Goal: Task Accomplishment & Management: Manage account settings

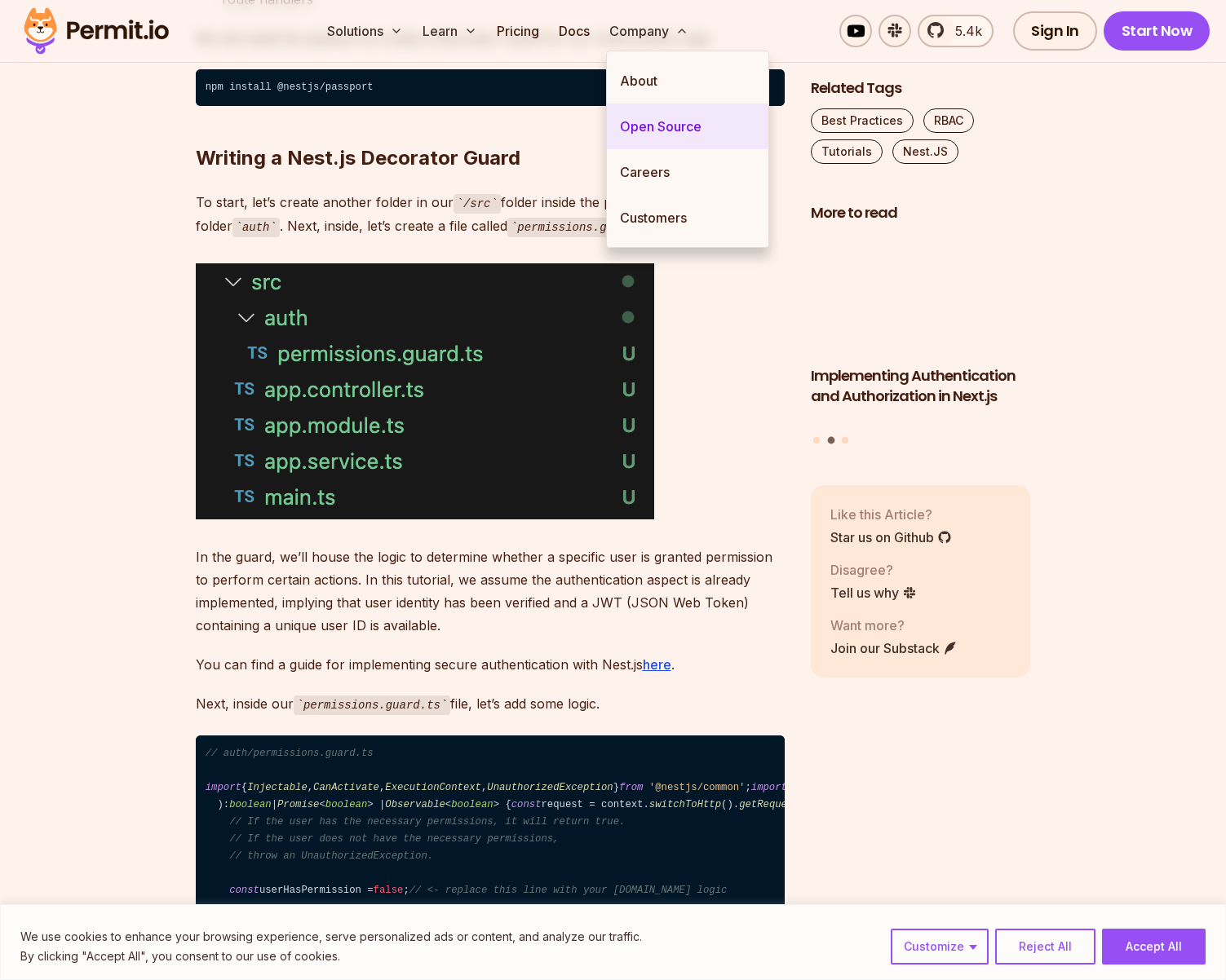
scroll to position [3020, 0]
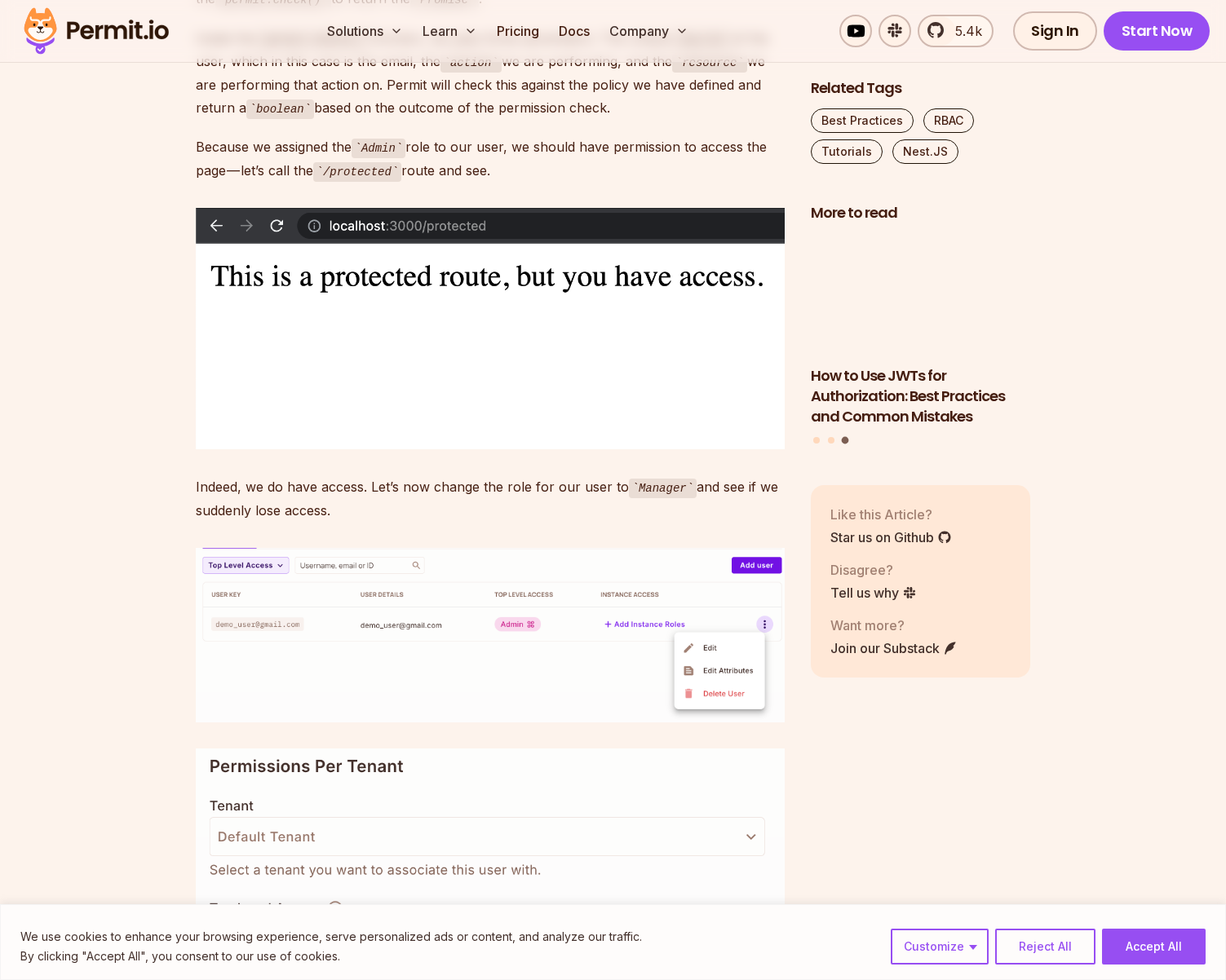
scroll to position [12599, 0]
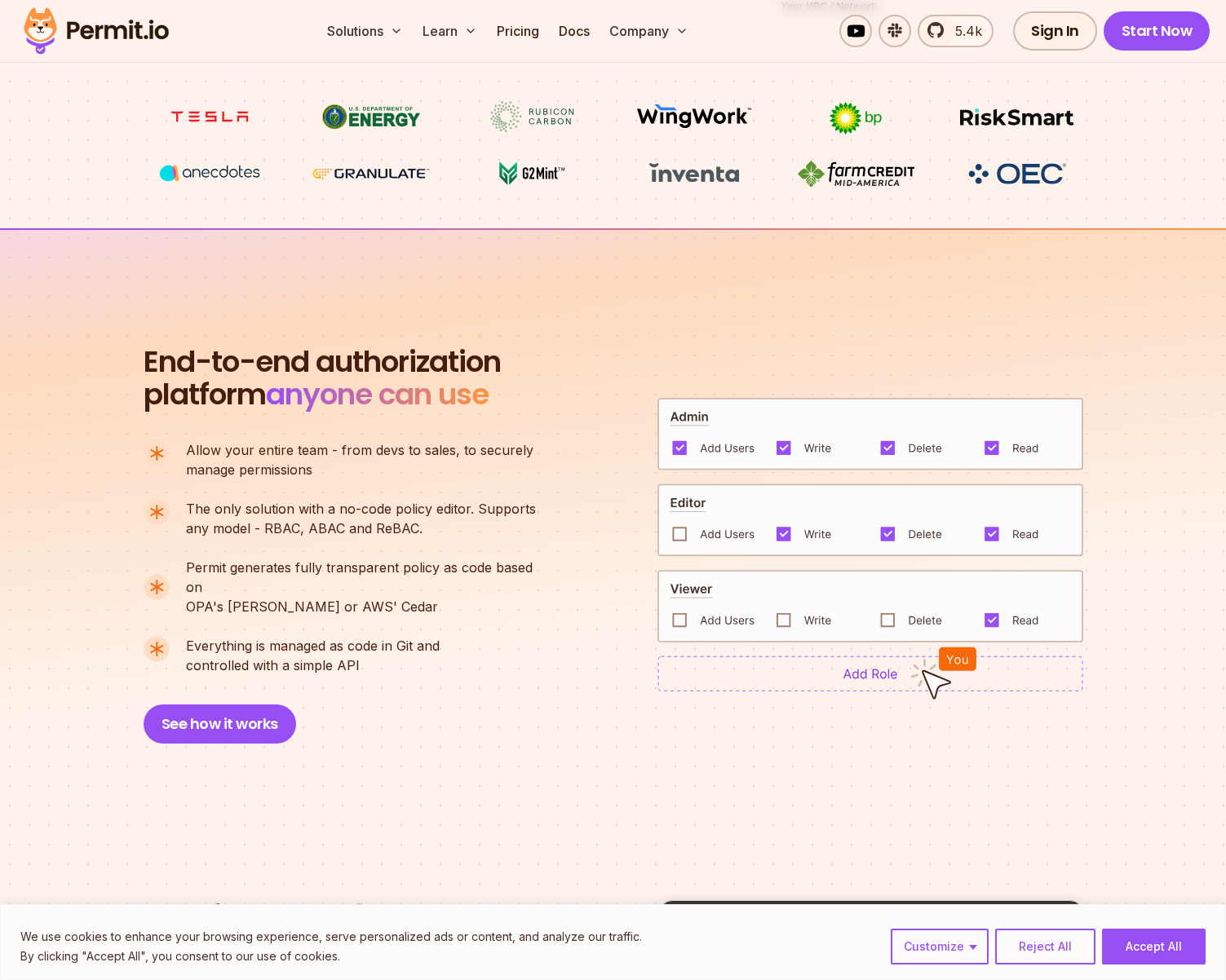
scroll to position [1127, 0]
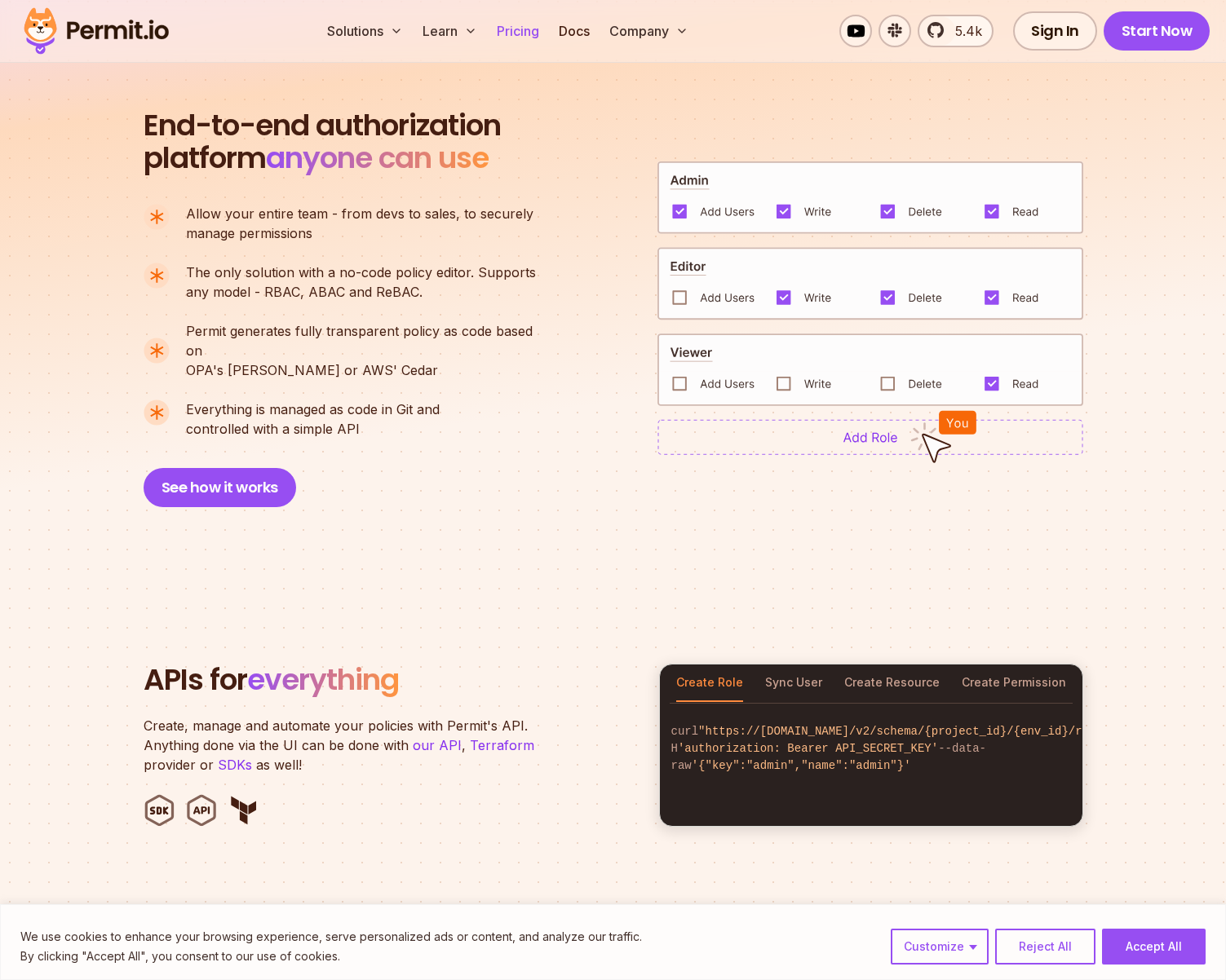
click at [521, 29] on link "Pricing" at bounding box center [518, 31] width 56 height 33
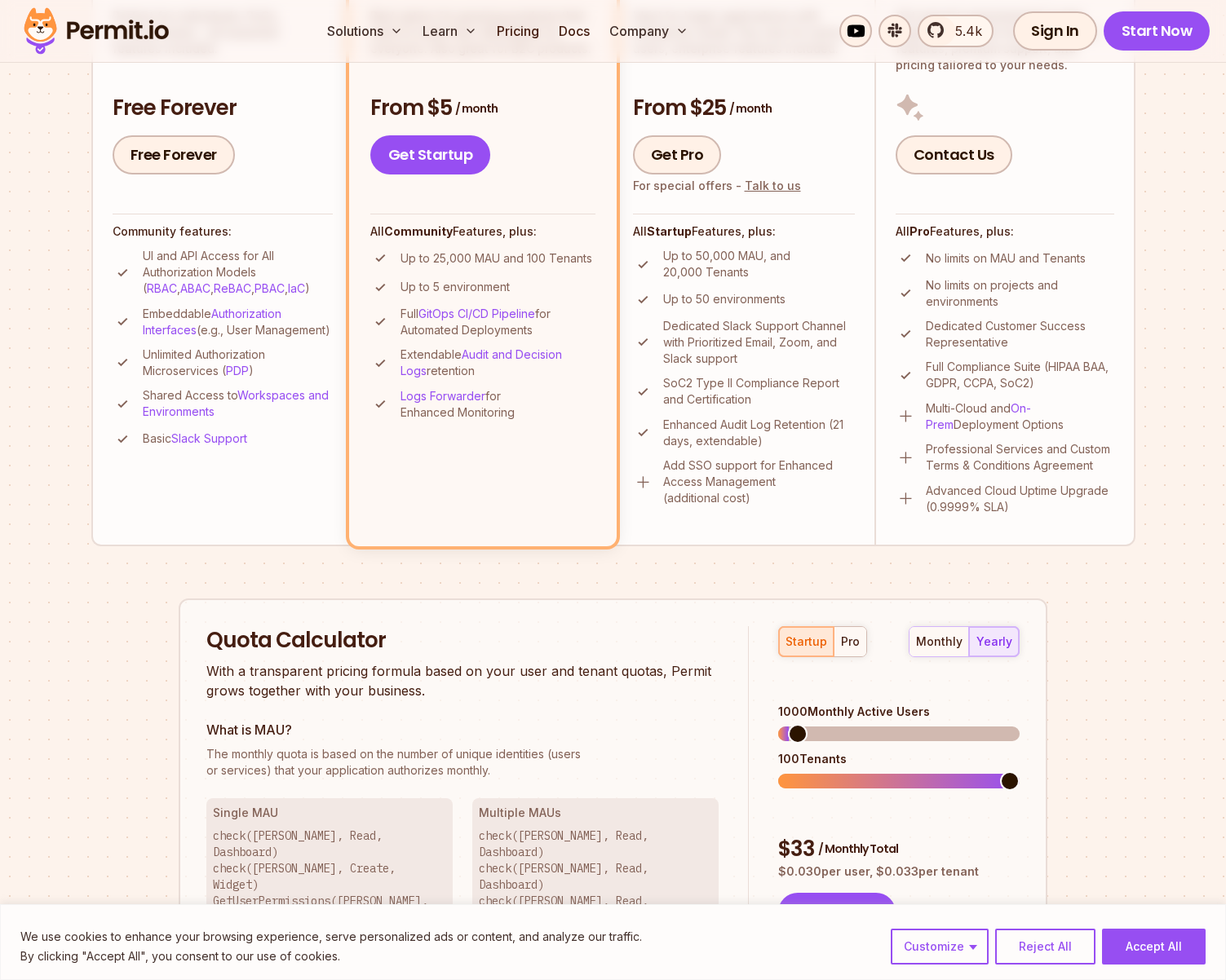
scroll to position [544, 0]
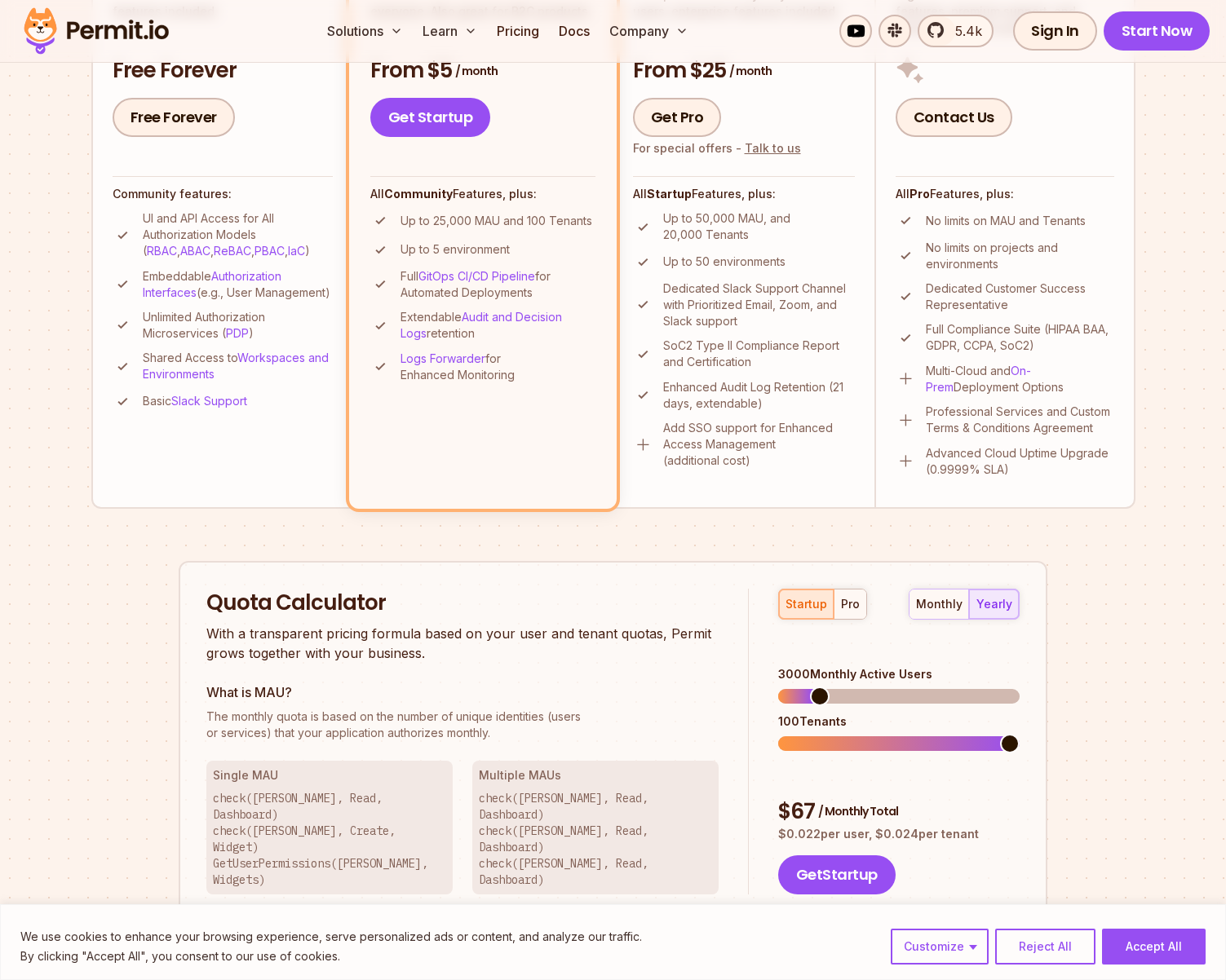
click at [814, 687] on span at bounding box center [820, 697] width 19 height 19
click at [1010, 734] on span at bounding box center [1010, 743] width 19 height 19
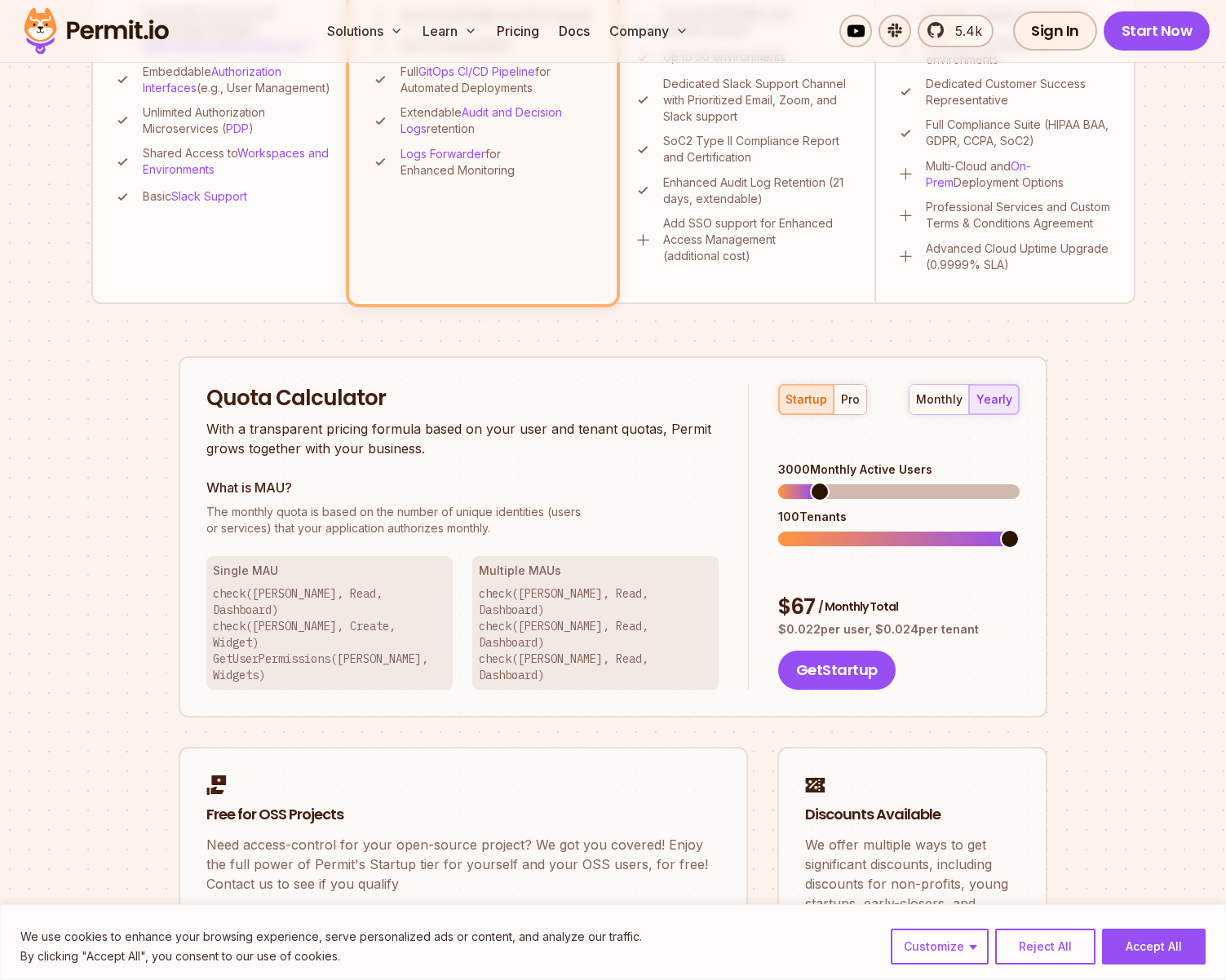
scroll to position [713, 0]
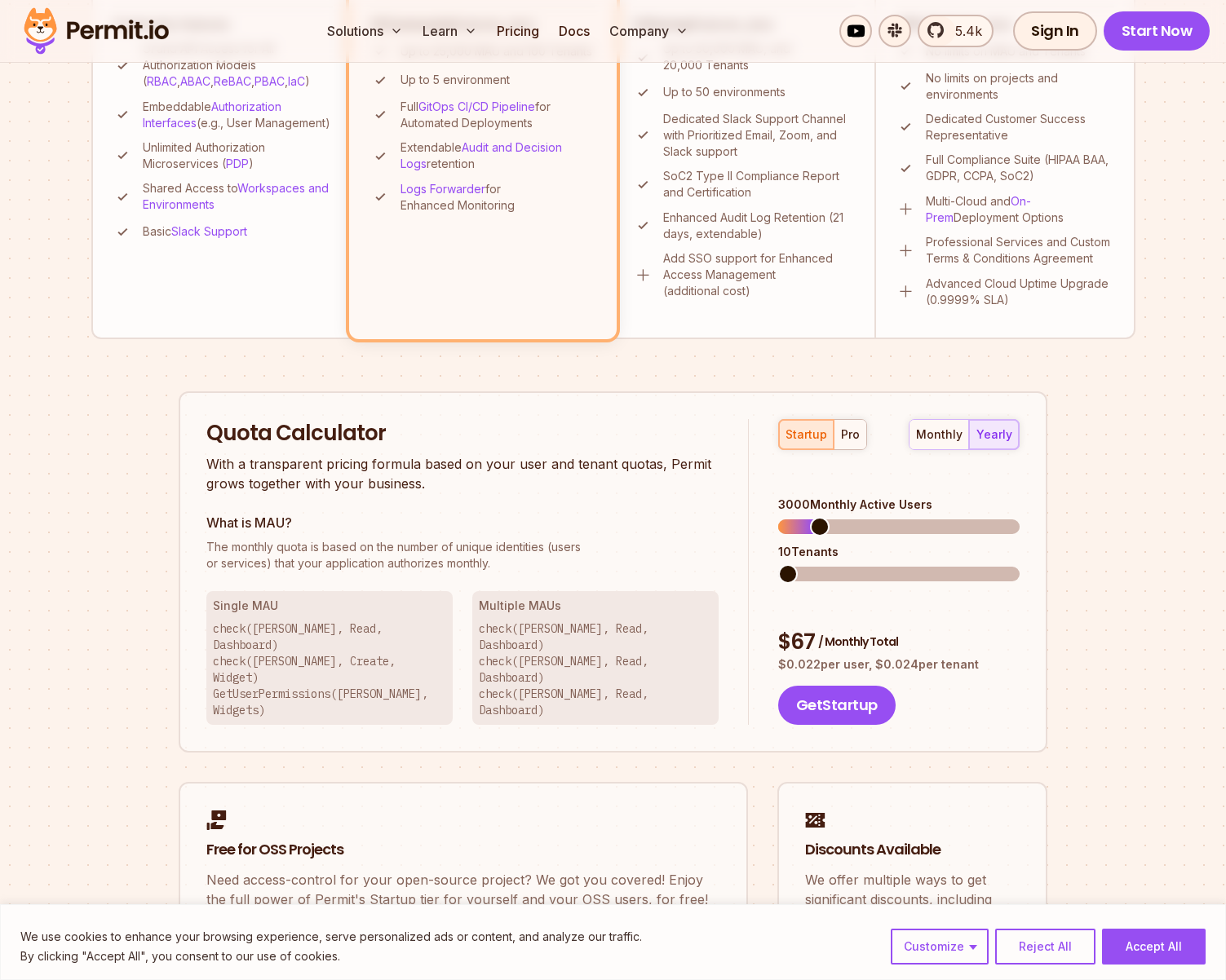
click at [787, 566] on span at bounding box center [788, 574] width 19 height 19
click at [1033, 593] on div "Quota Calculator With a transparent pricing formula based on your user and tena…" at bounding box center [613, 572] width 869 height 362
click at [801, 438] on div "startup pro" at bounding box center [822, 434] width 89 height 31
click at [801, 517] on span at bounding box center [809, 527] width 19 height 19
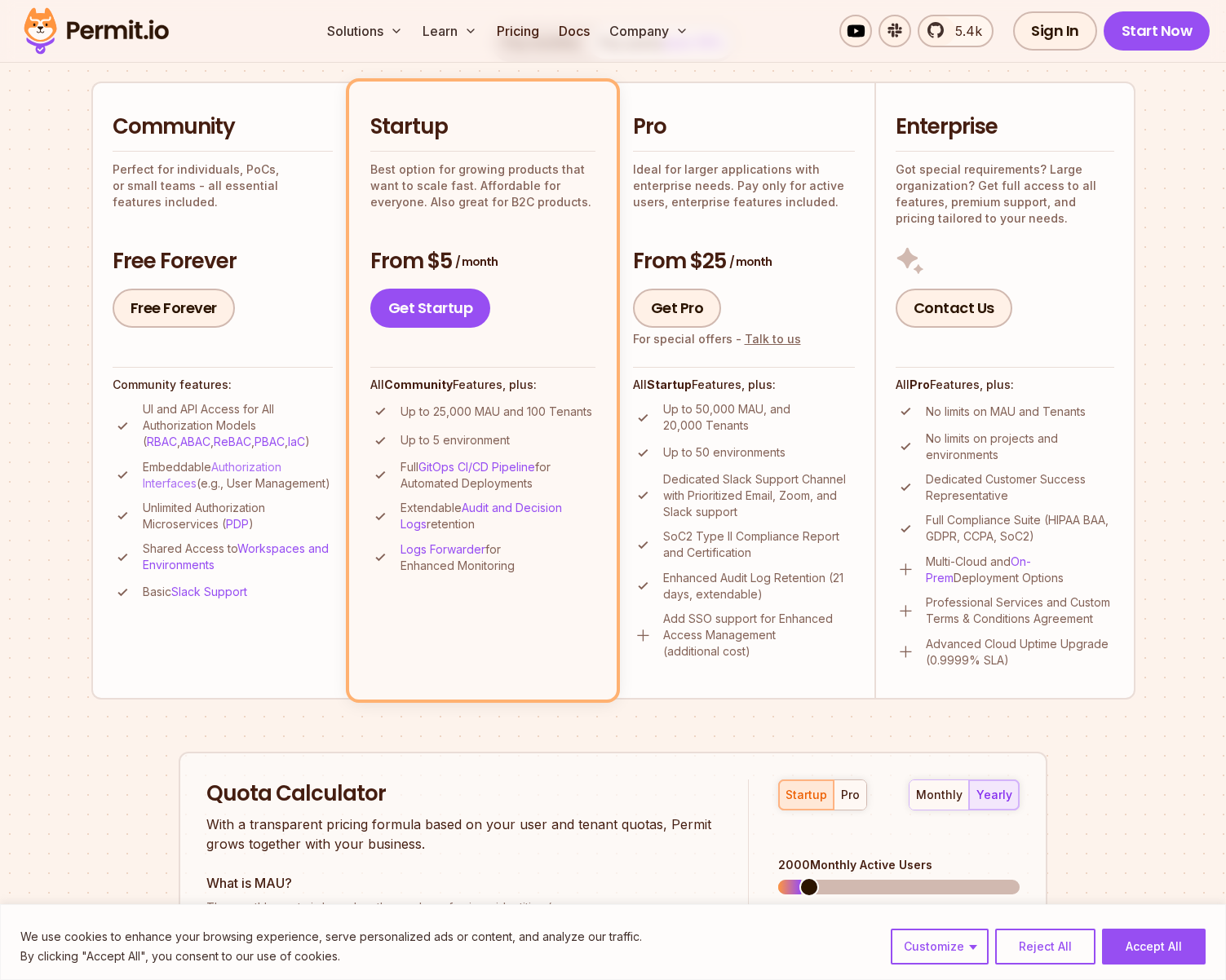
click at [276, 471] on link "Authorization Interfaces" at bounding box center [212, 475] width 139 height 30
click at [283, 116] on h2 "Community" at bounding box center [222, 126] width 220 height 29
click at [193, 133] on h2 "Community" at bounding box center [222, 126] width 220 height 29
click at [186, 308] on link "Free Forever" at bounding box center [173, 308] width 123 height 39
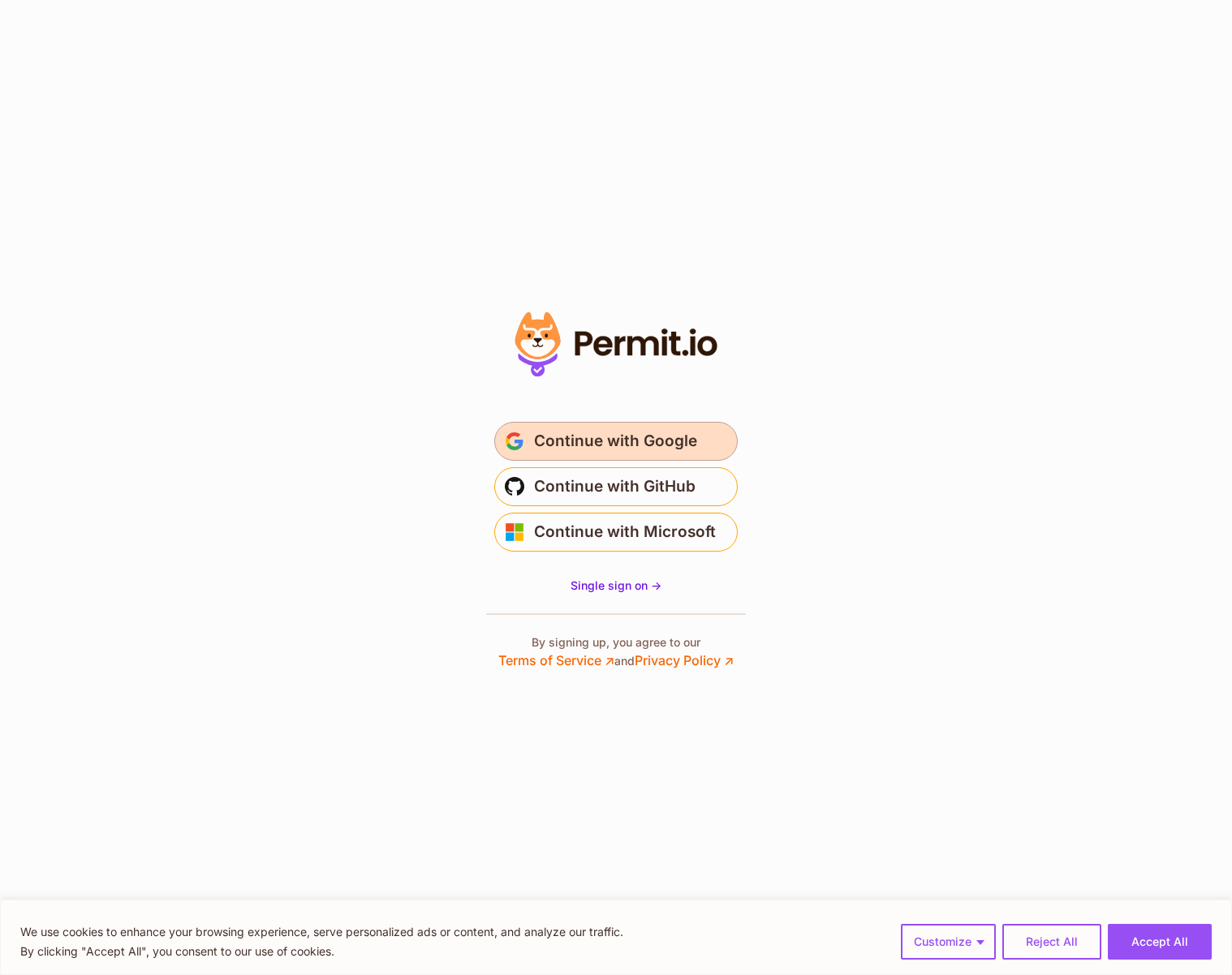
click at [660, 443] on span "Continue with Google" at bounding box center [616, 442] width 163 height 26
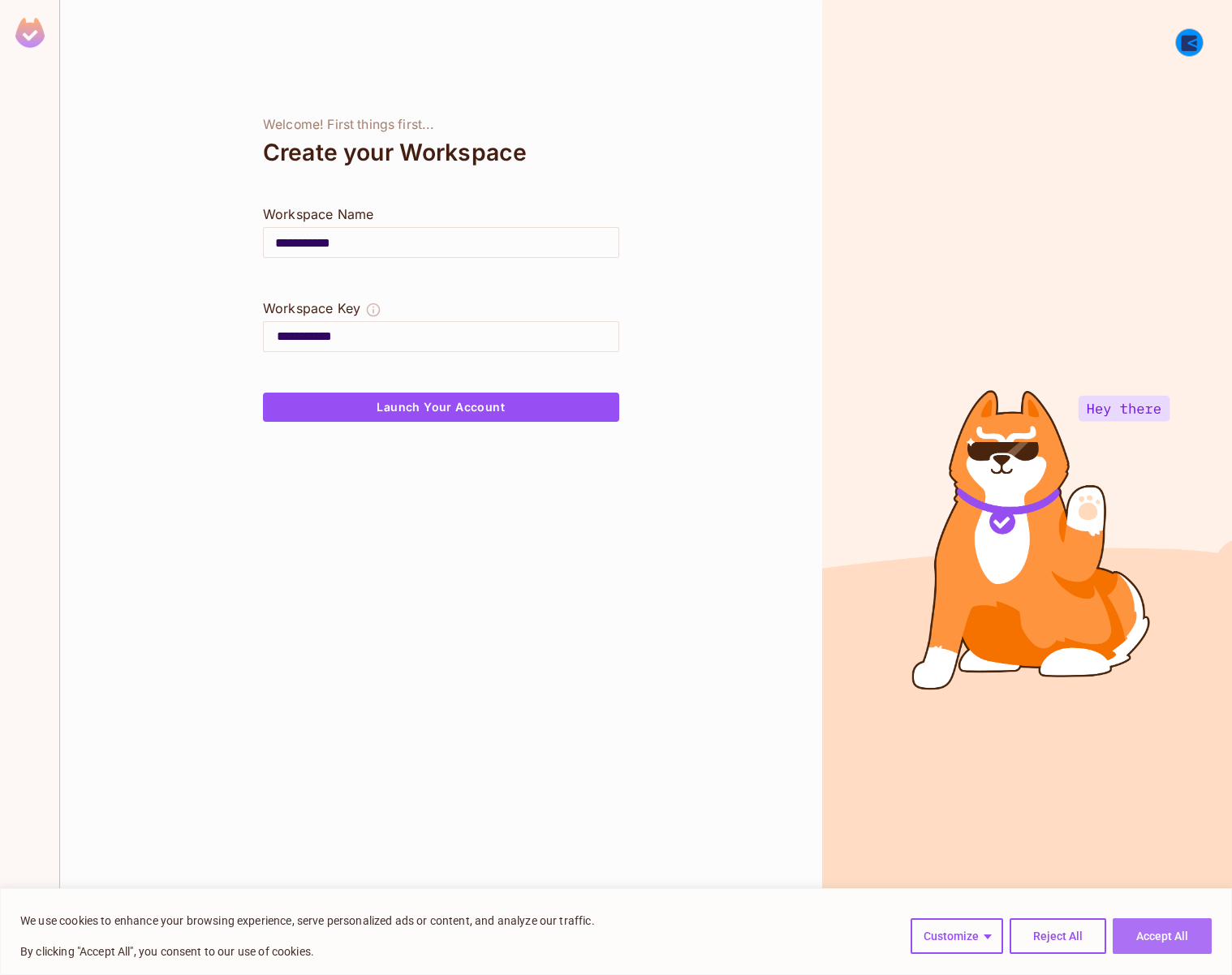
click at [1153, 935] on button "Accept All" at bounding box center [1162, 936] width 99 height 36
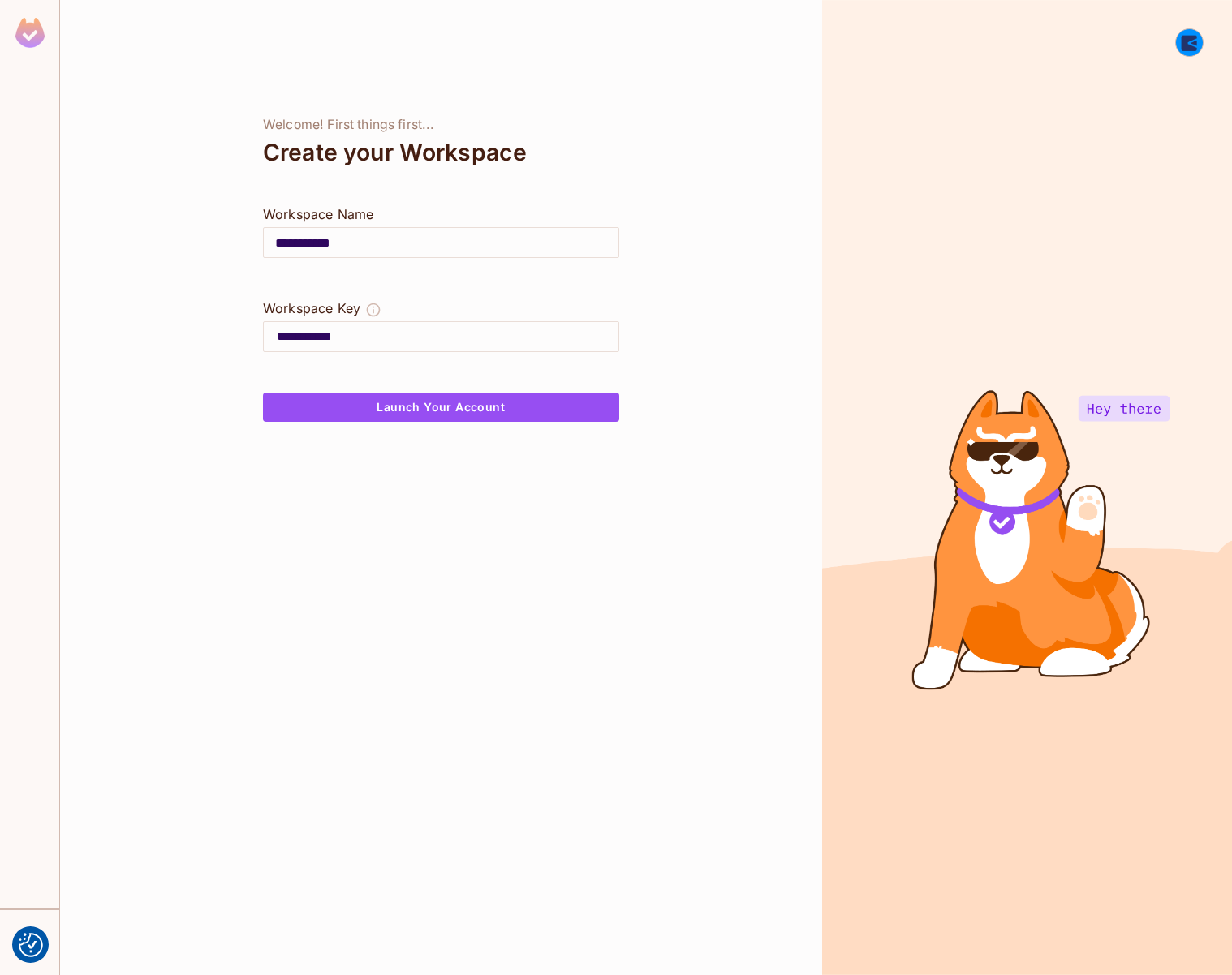
drag, startPoint x: 366, startPoint y: 336, endPoint x: 249, endPoint y: 337, distance: 117.0
click at [249, 337] on div "**********" at bounding box center [440, 488] width 762 height 975
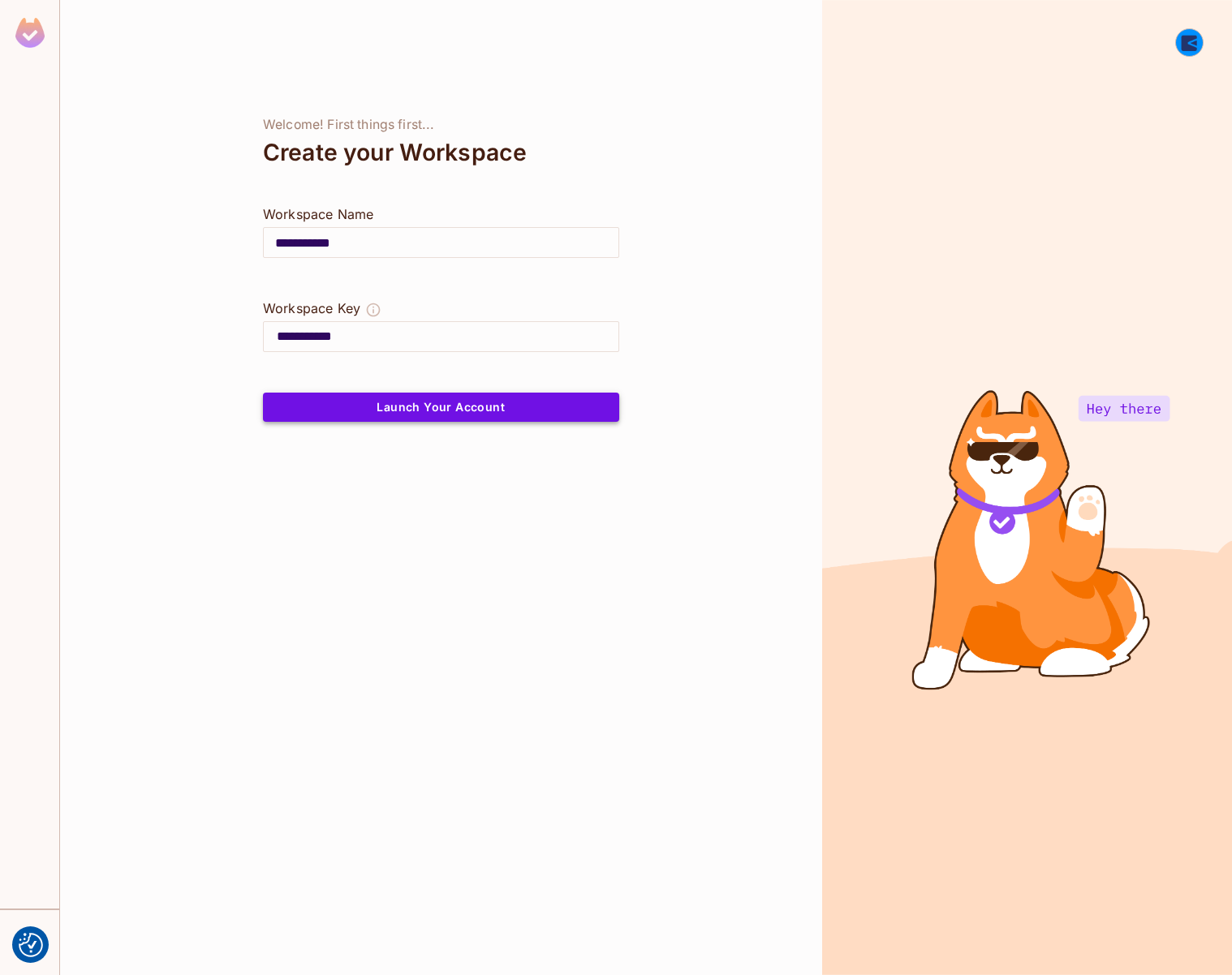
click at [558, 408] on button "Launch Your Account" at bounding box center [440, 407] width 356 height 29
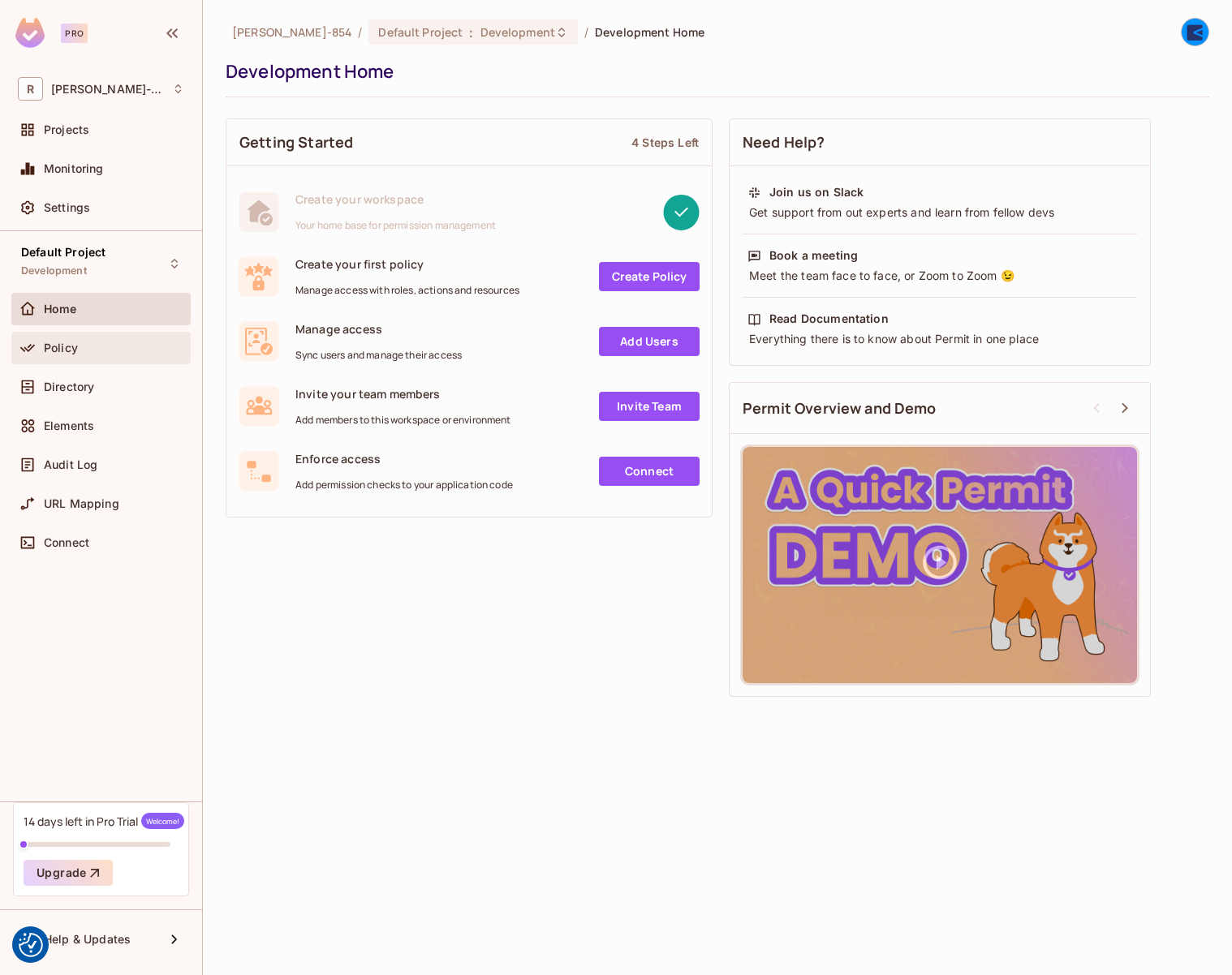
click at [87, 356] on div "Policy" at bounding box center [100, 348] width 166 height 19
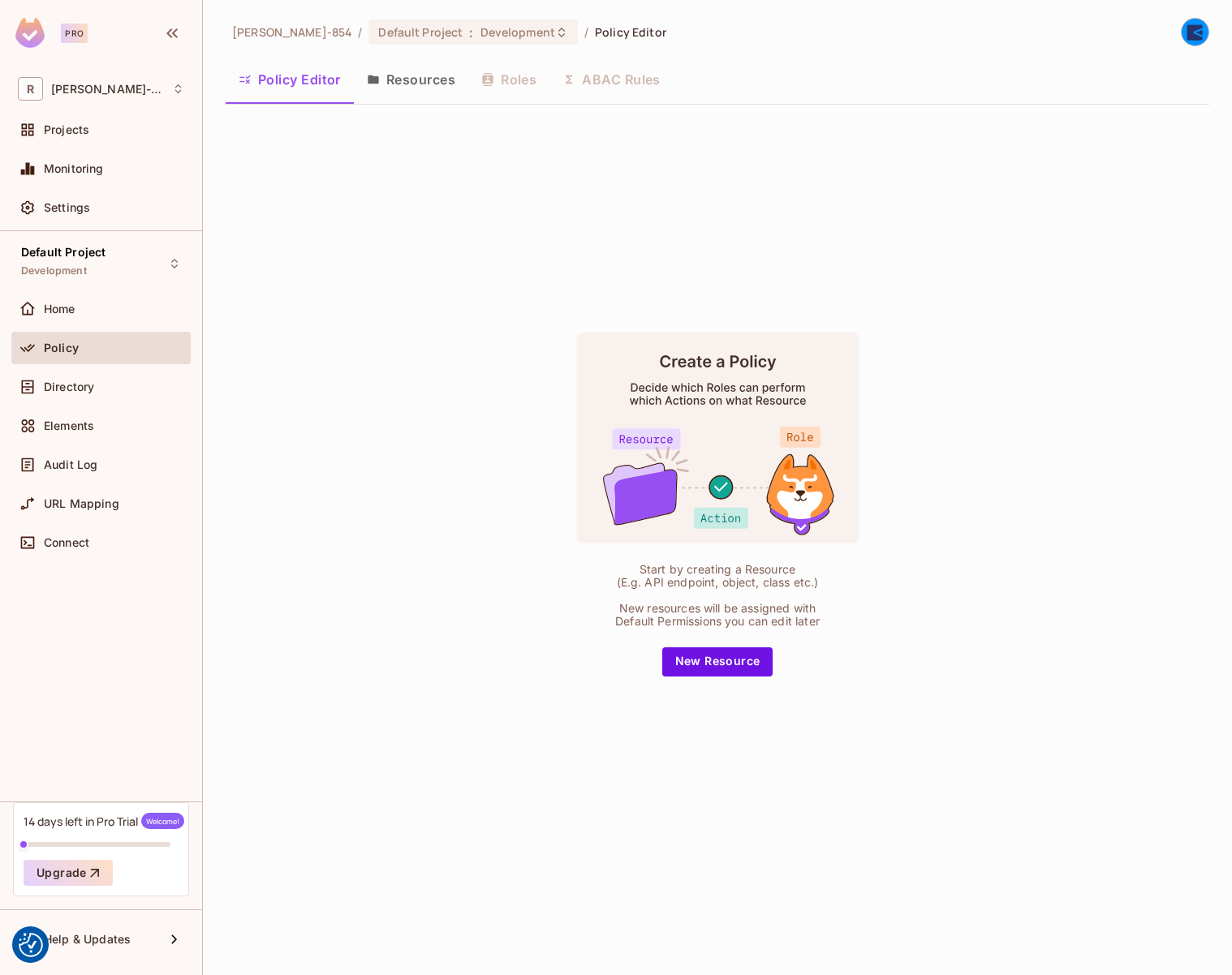
click at [419, 81] on button "Resources" at bounding box center [411, 79] width 114 height 40
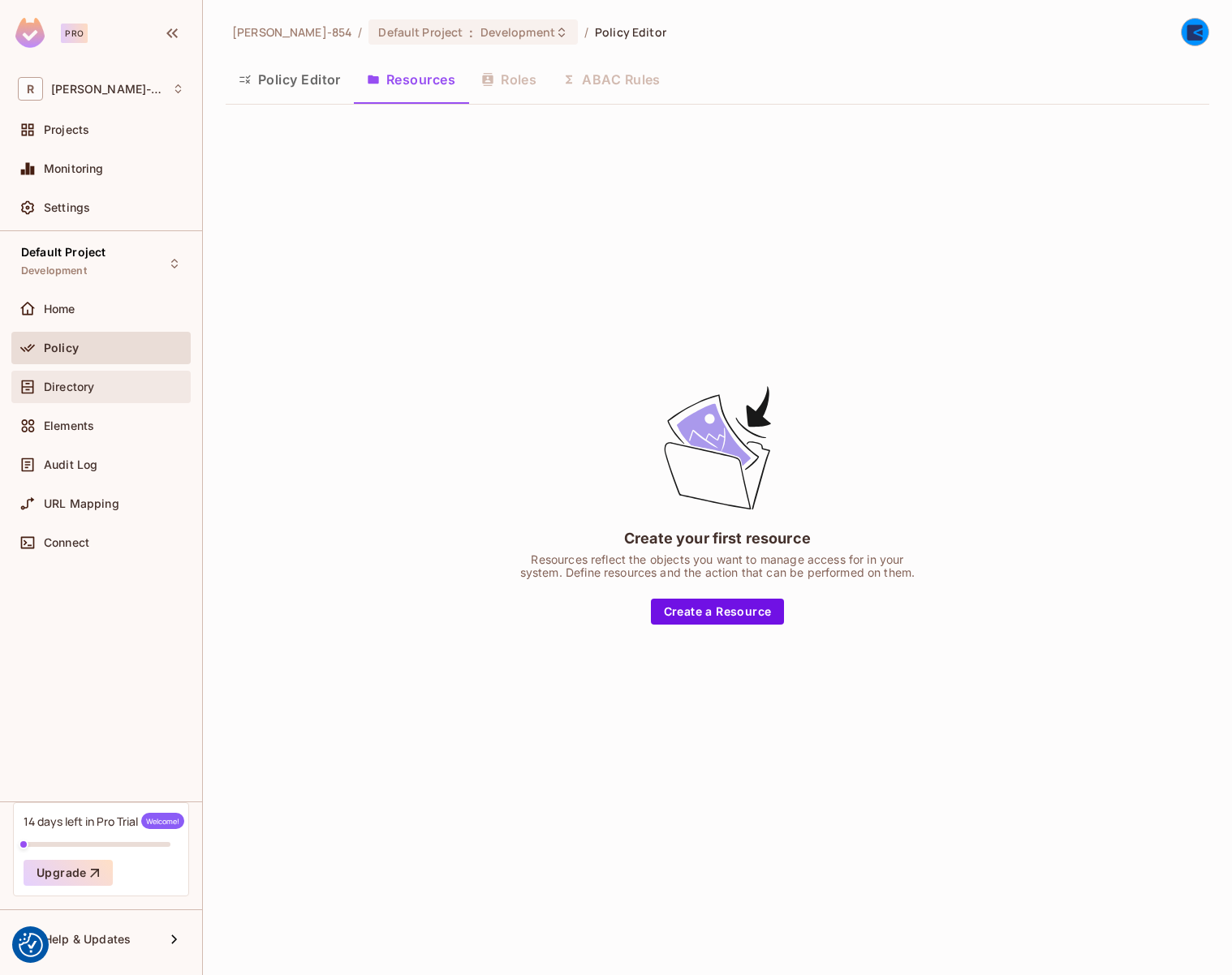
click at [79, 384] on span "Directory" at bounding box center [69, 386] width 50 height 13
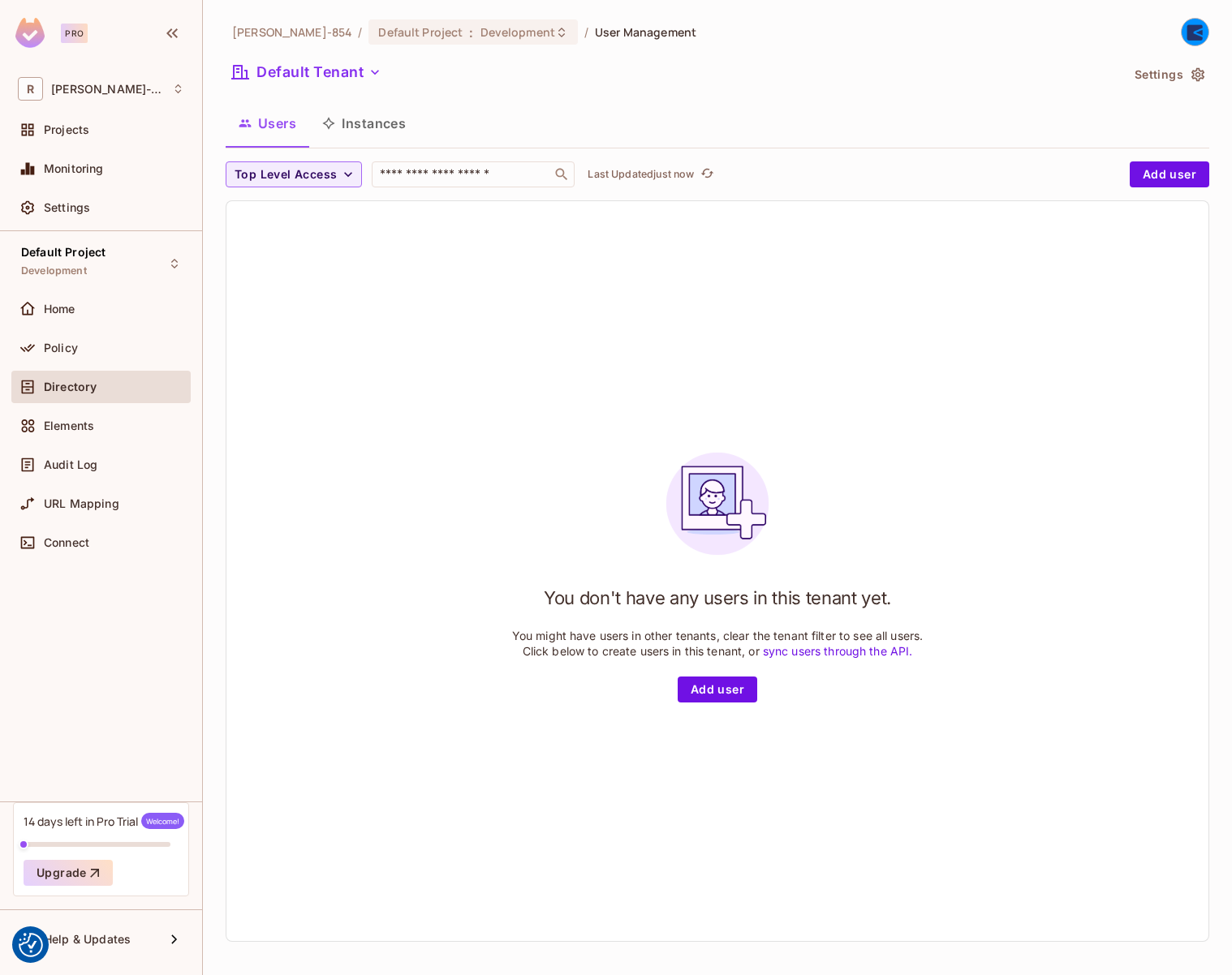
click at [385, 123] on button "Instances" at bounding box center [364, 123] width 110 height 40
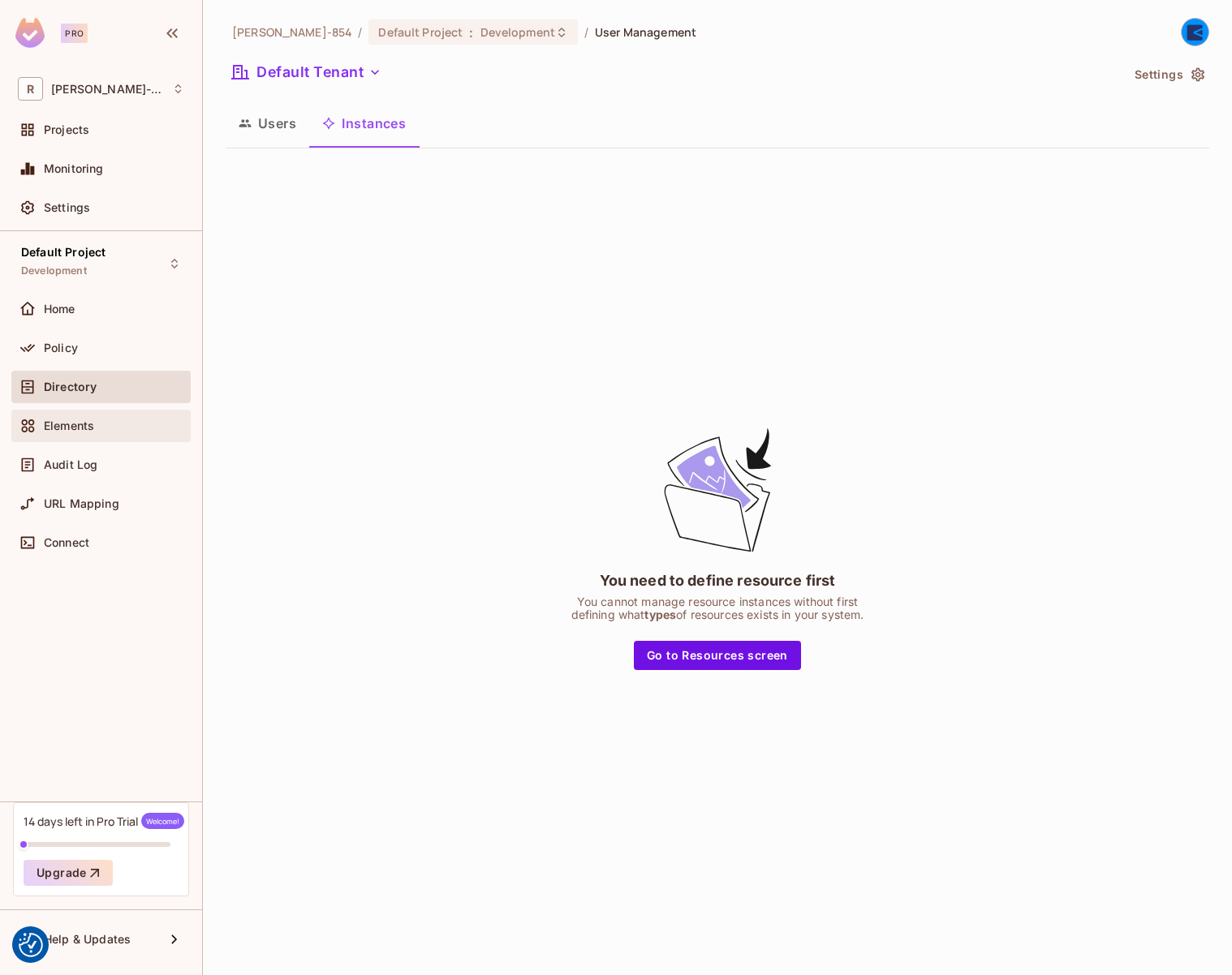
click at [61, 432] on div "Elements" at bounding box center [100, 426] width 166 height 19
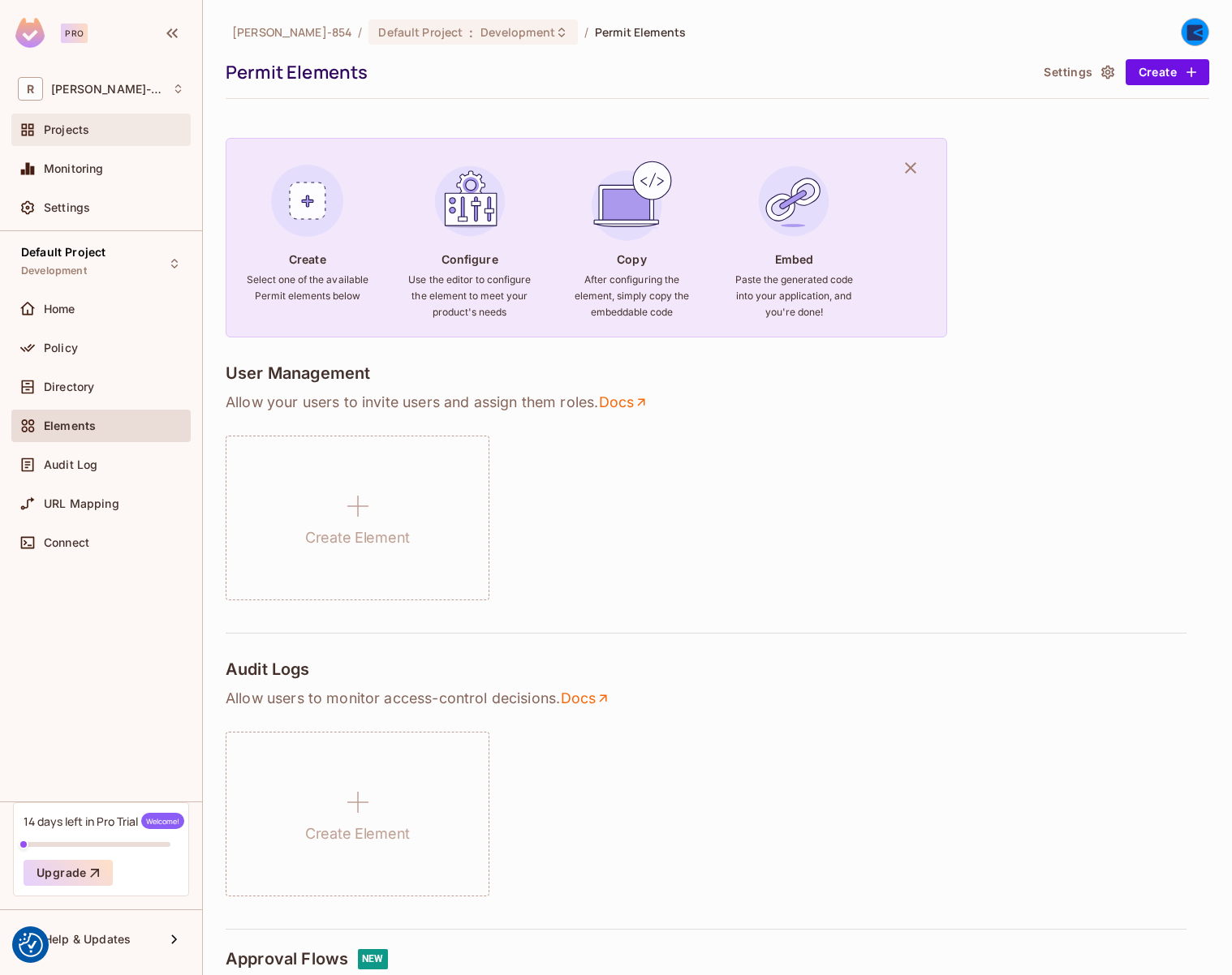
click at [89, 128] on div "Projects" at bounding box center [114, 129] width 141 height 13
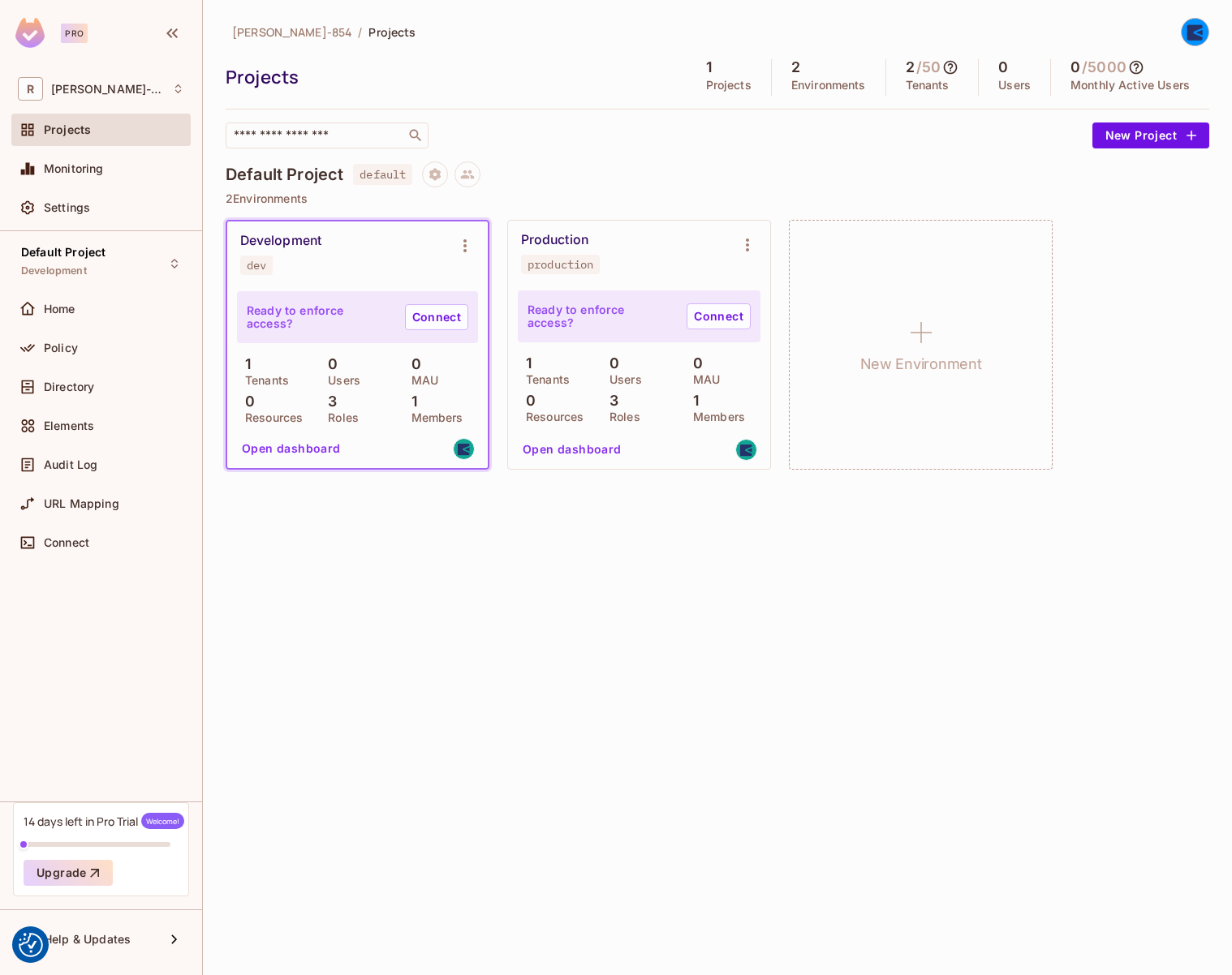
click at [731, 153] on div "Roberto-854 / Projects Projects 1 Projects 2 Environments 2 / 50 Tenants 0 User…" at bounding box center [717, 252] width 983 height 470
click at [954, 69] on icon at bounding box center [950, 67] width 16 height 16
click at [812, 161] on div at bounding box center [616, 488] width 1232 height 975
click at [282, 451] on button "Open dashboard" at bounding box center [291, 449] width 112 height 26
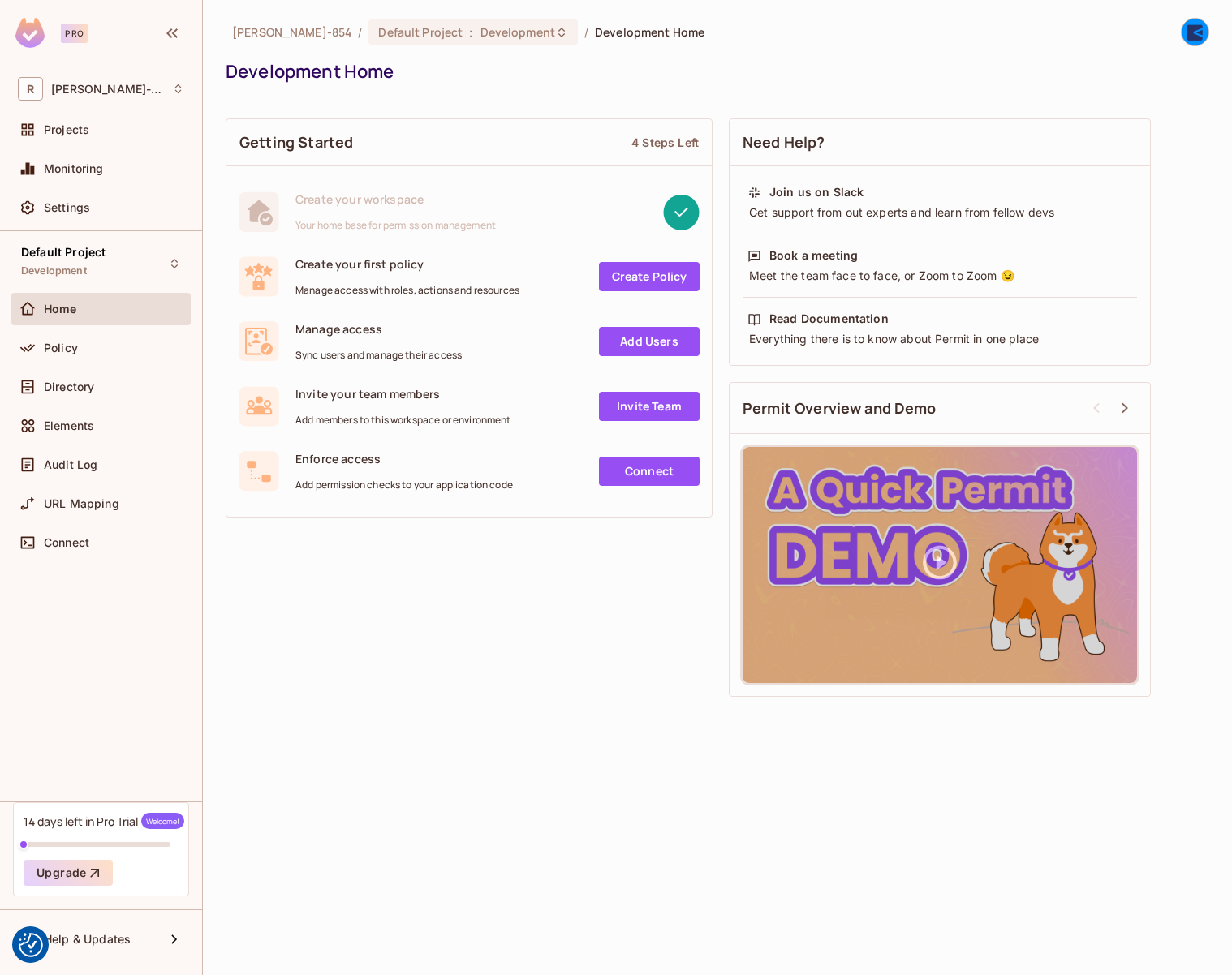
click at [637, 276] on link "Create Policy" at bounding box center [649, 276] width 101 height 29
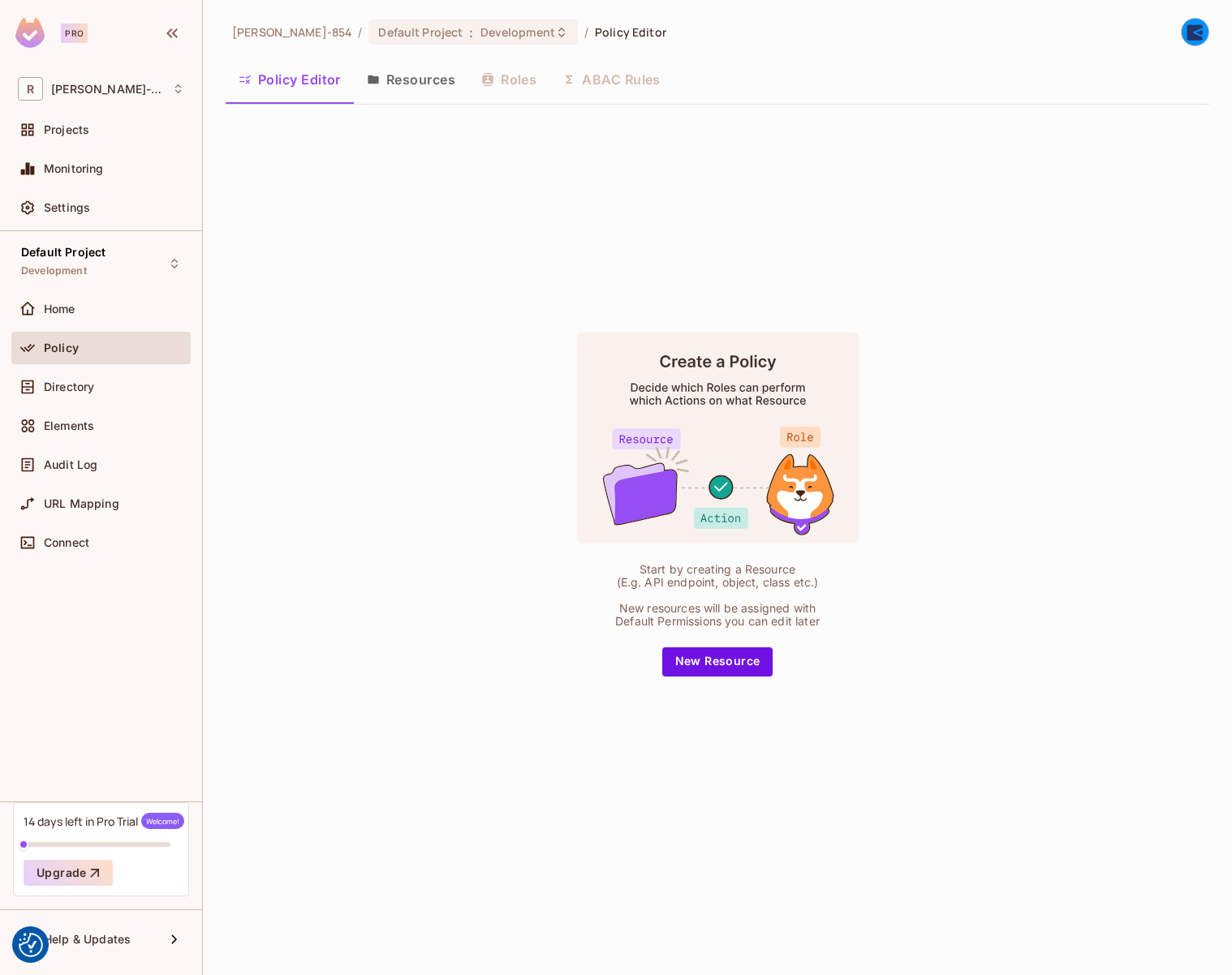
click at [422, 76] on button "Resources" at bounding box center [411, 79] width 114 height 40
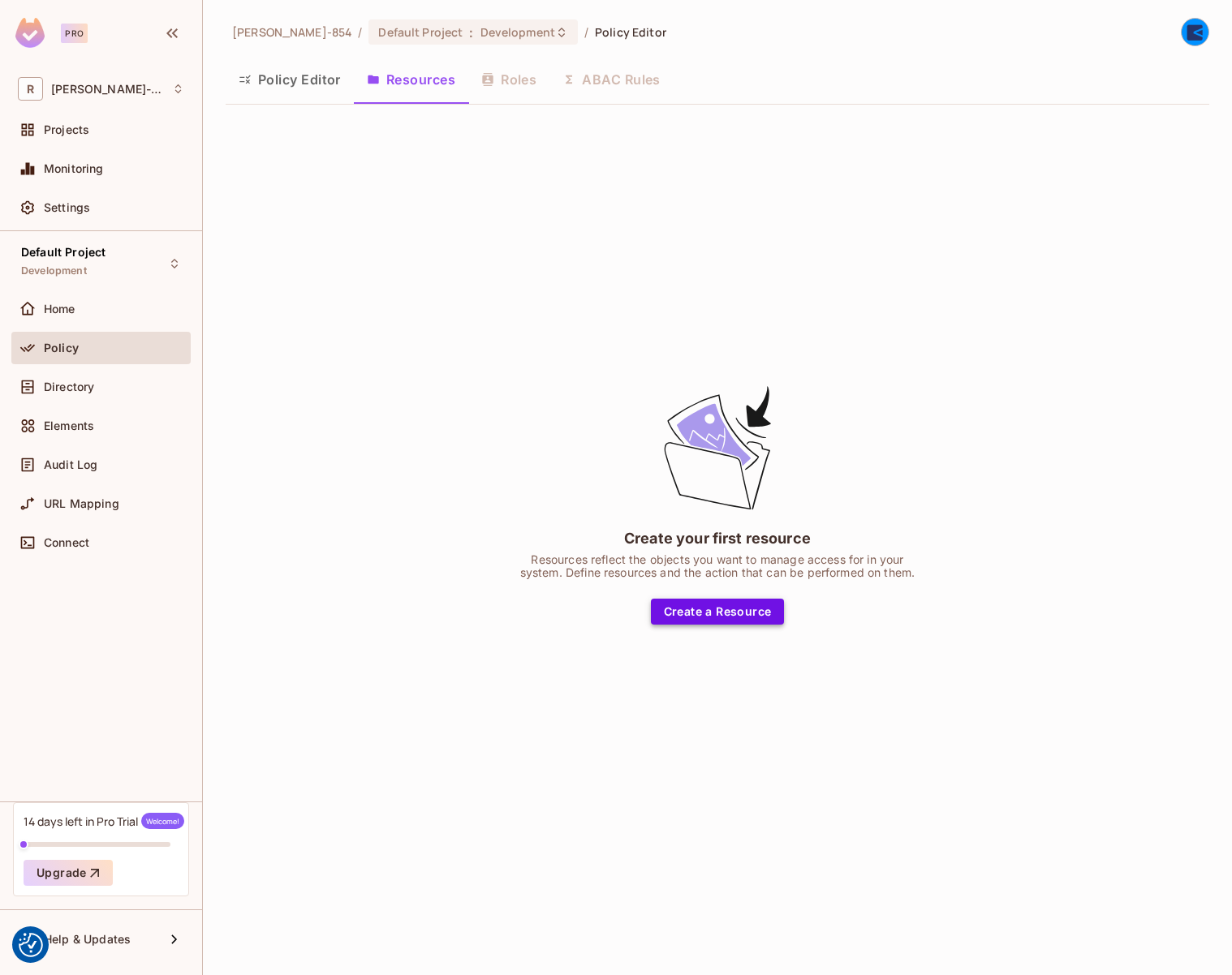
click at [737, 609] on button "Create a Resource" at bounding box center [718, 612] width 134 height 26
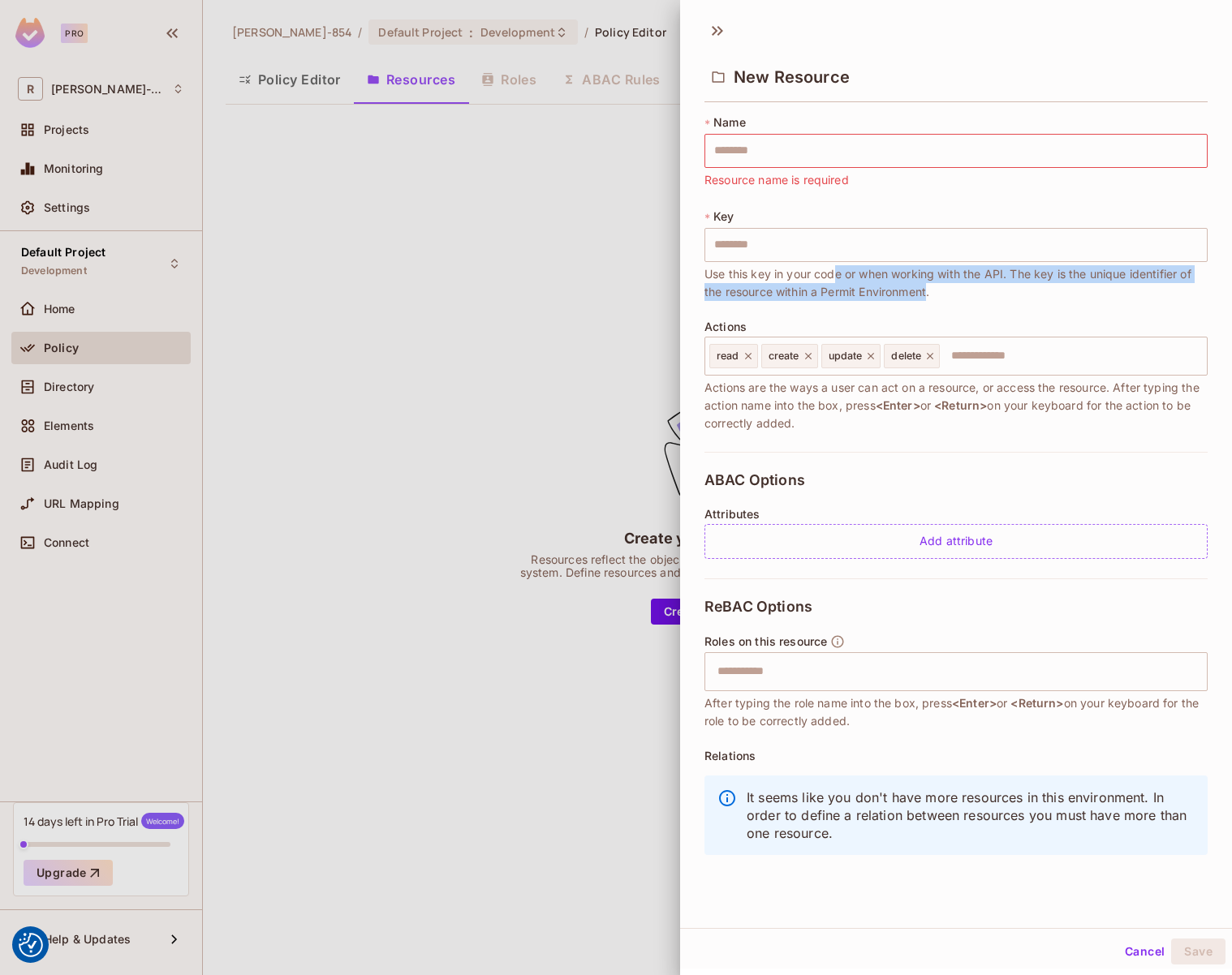
drag, startPoint x: 836, startPoint y: 274, endPoint x: 944, endPoint y: 298, distance: 110.6
click at [944, 298] on span "Use this key in your code or when working with the API. The key is the unique i…" at bounding box center [956, 283] width 504 height 36
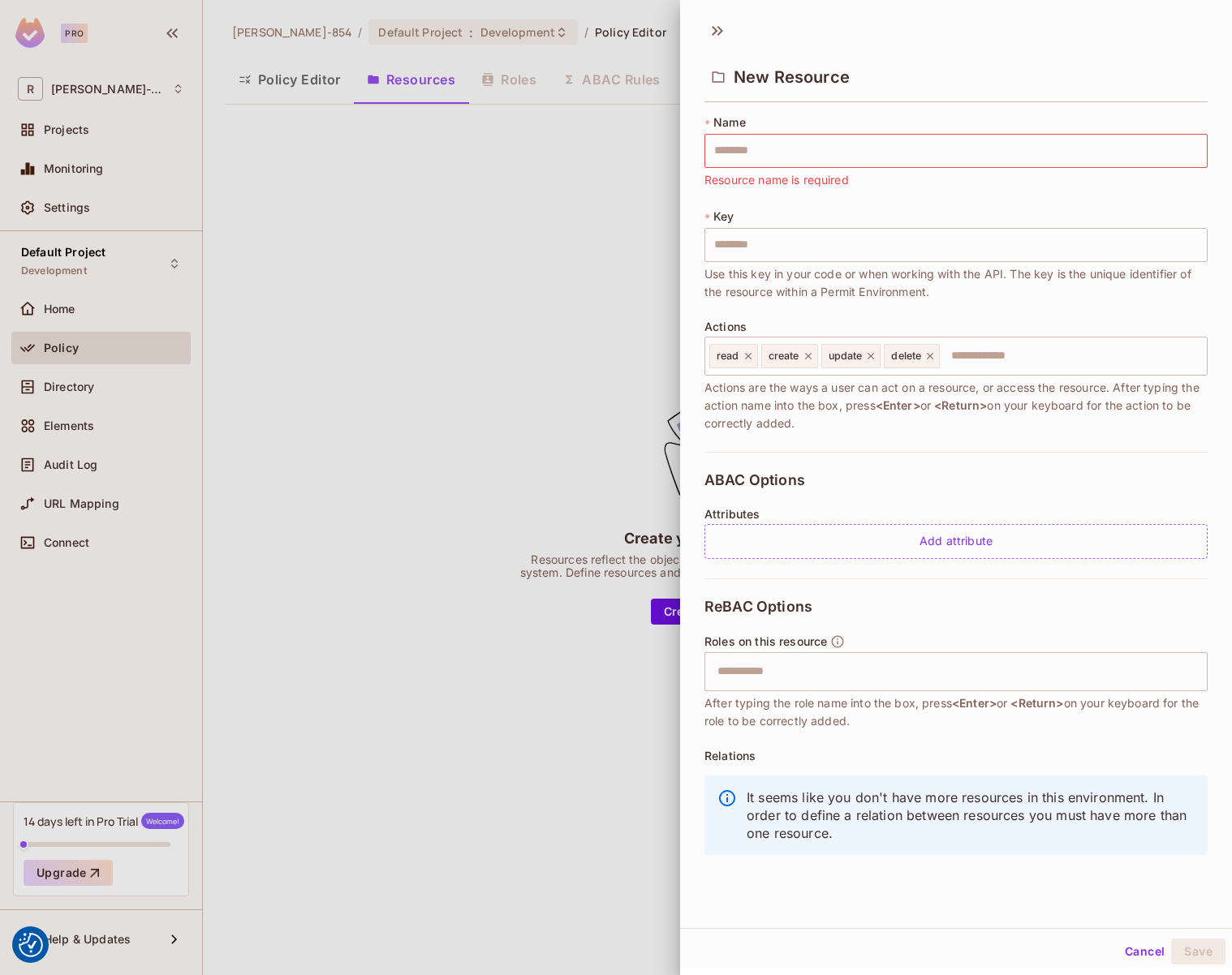
click at [949, 295] on span "Use this key in your code or when working with the API. The key is the unique i…" at bounding box center [956, 283] width 504 height 36
click at [906, 242] on input "text" at bounding box center [956, 245] width 504 height 34
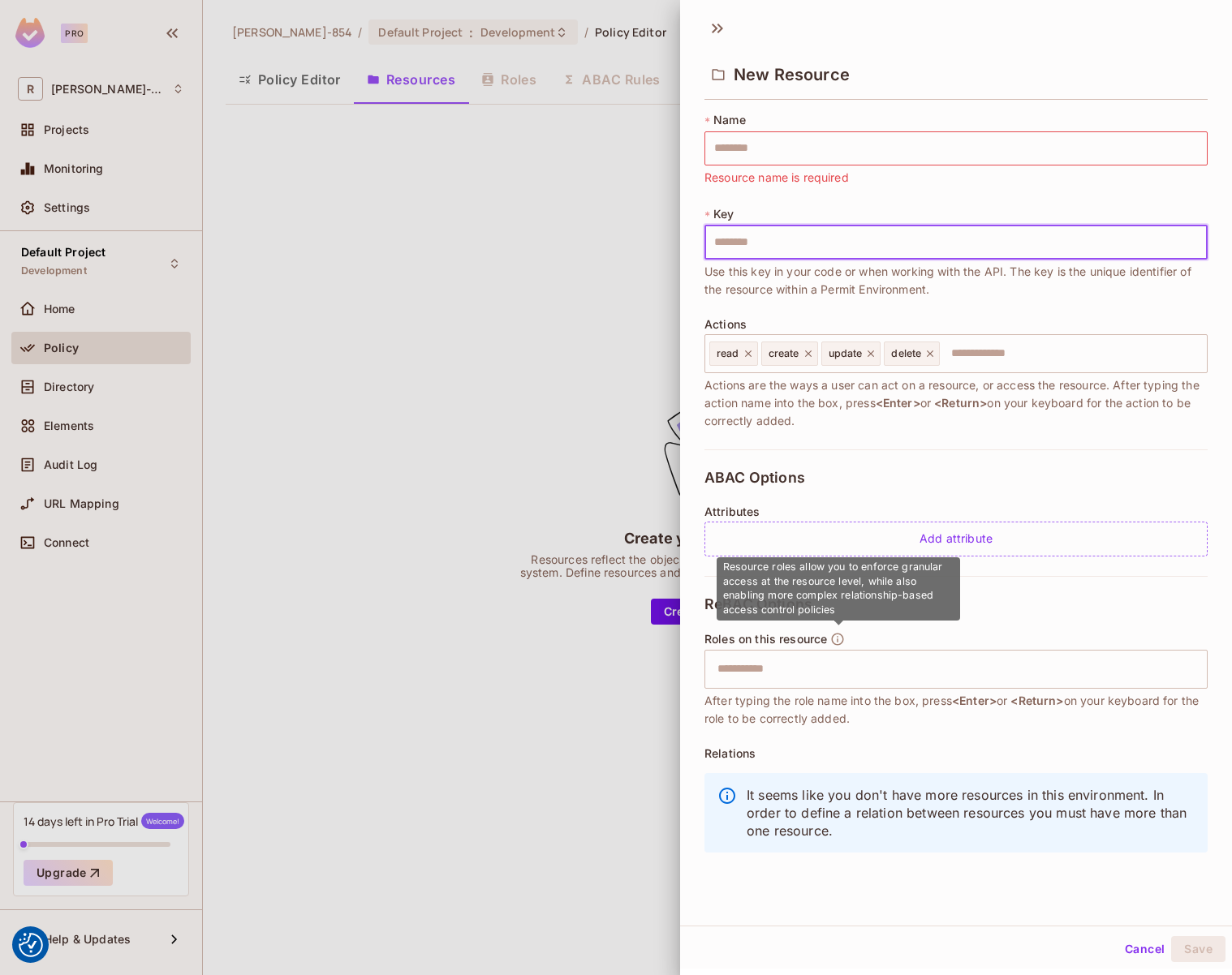
click at [836, 639] on div "Roles on this resource ​ After typing the role name into the box, press <Enter>…" at bounding box center [956, 680] width 504 height 96
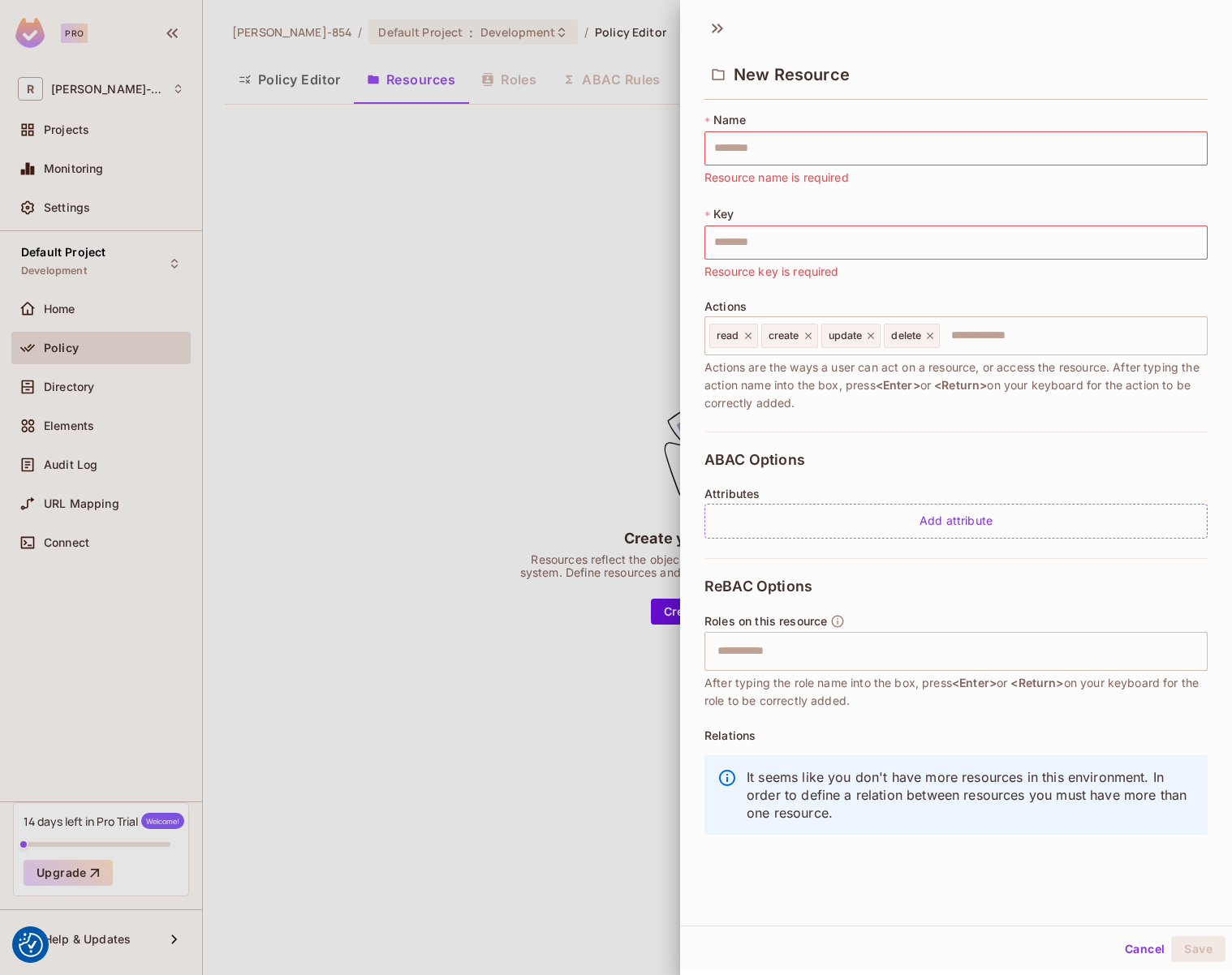
click at [934, 469] on div "ABAC Options Attributes Add attribute" at bounding box center [956, 495] width 504 height 126
click at [717, 27] on icon at bounding box center [718, 29] width 26 height 26
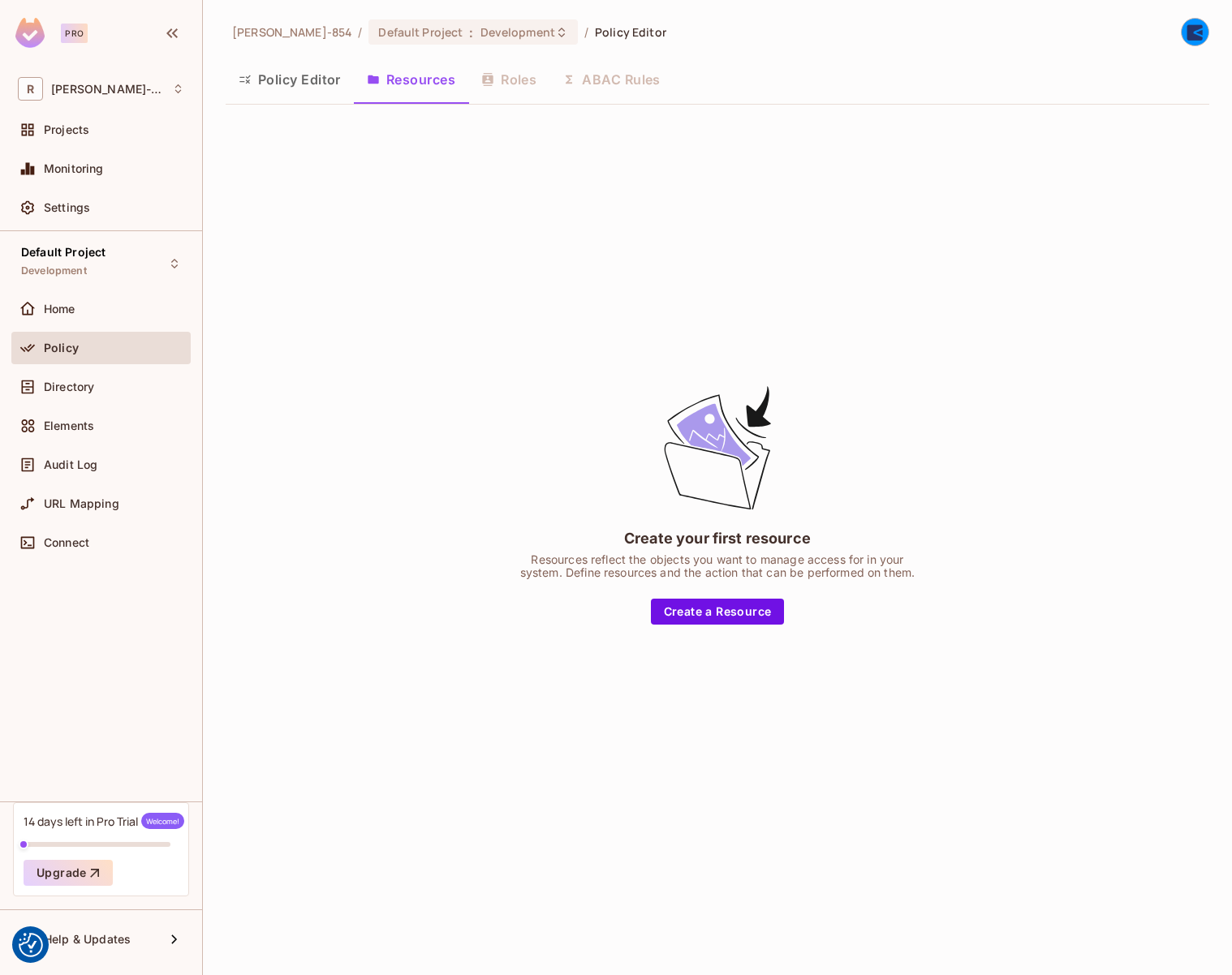
click at [833, 128] on div "Create your first resource Resources reflect the objects you want to manage acc…" at bounding box center [717, 503] width 983 height 772
click at [634, 82] on div "Policy Editor Resources Roles ABAC Rules" at bounding box center [717, 79] width 983 height 40
click at [283, 76] on button "Policy Editor" at bounding box center [290, 79] width 128 height 40
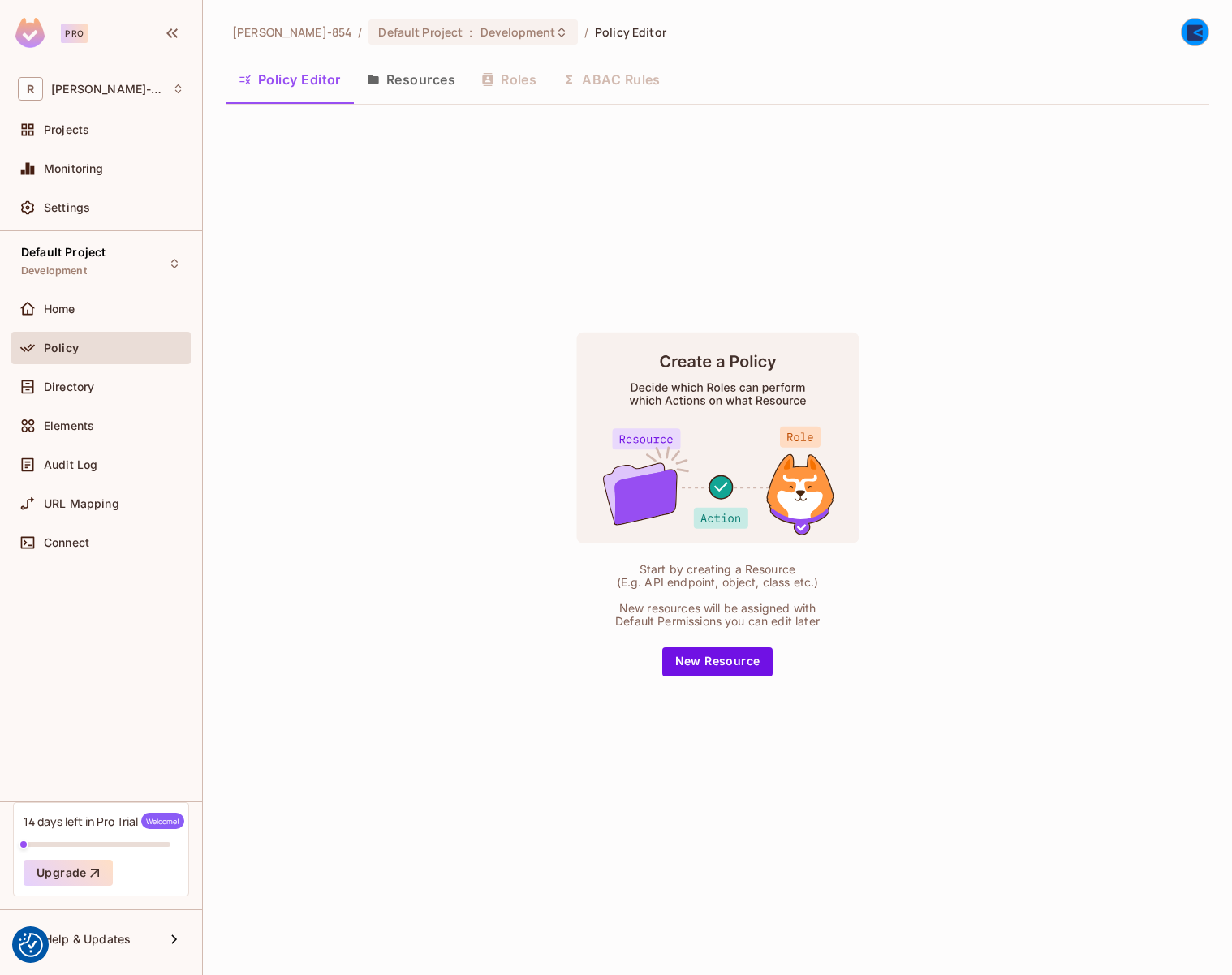
click at [1200, 33] on img at bounding box center [1195, 32] width 26 height 26
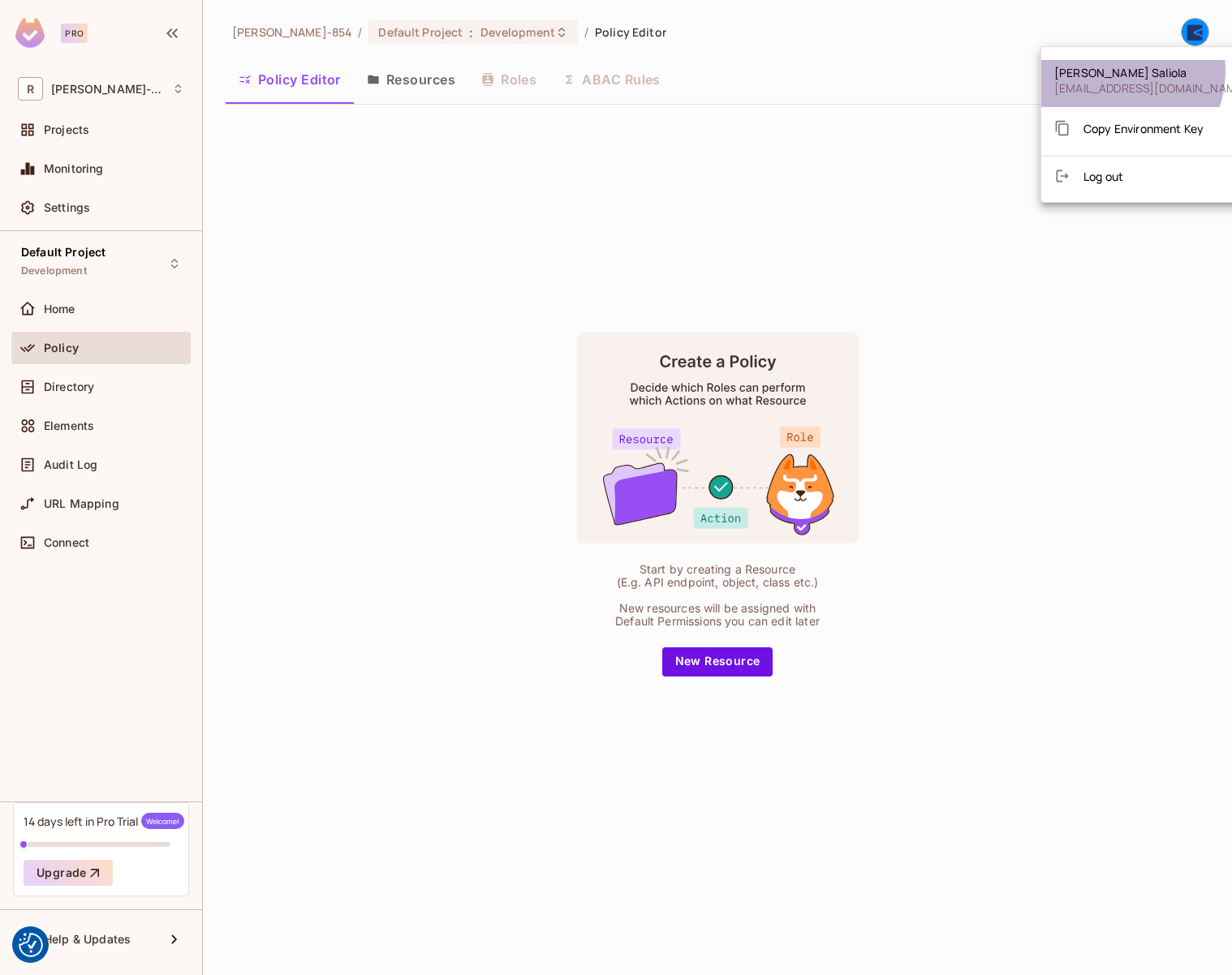
click at [1117, 71] on span "Roberto Saliola" at bounding box center [1151, 73] width 193 height 16
click at [85, 86] on div at bounding box center [616, 488] width 1232 height 975
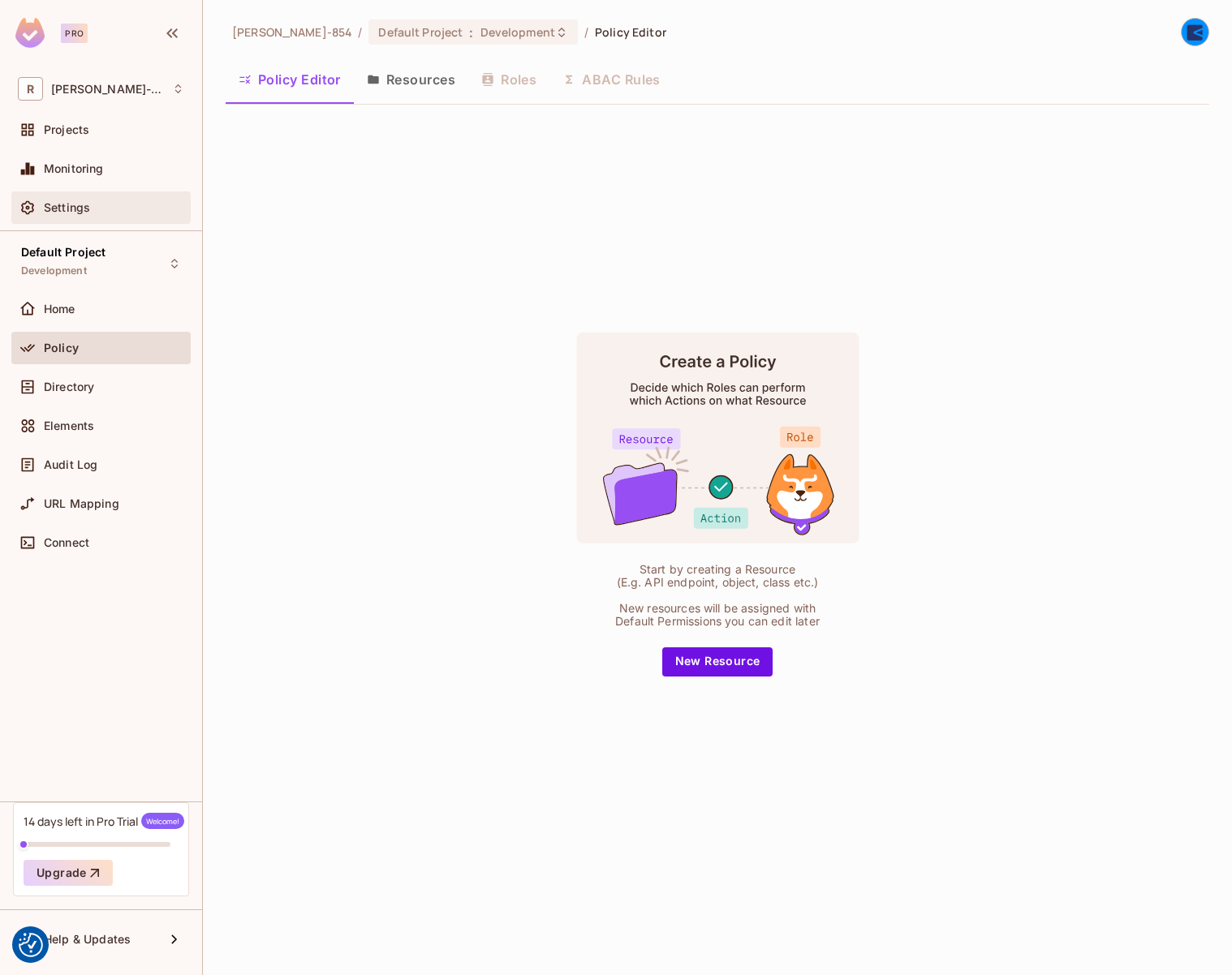
click at [62, 209] on span "Settings" at bounding box center [67, 207] width 47 height 13
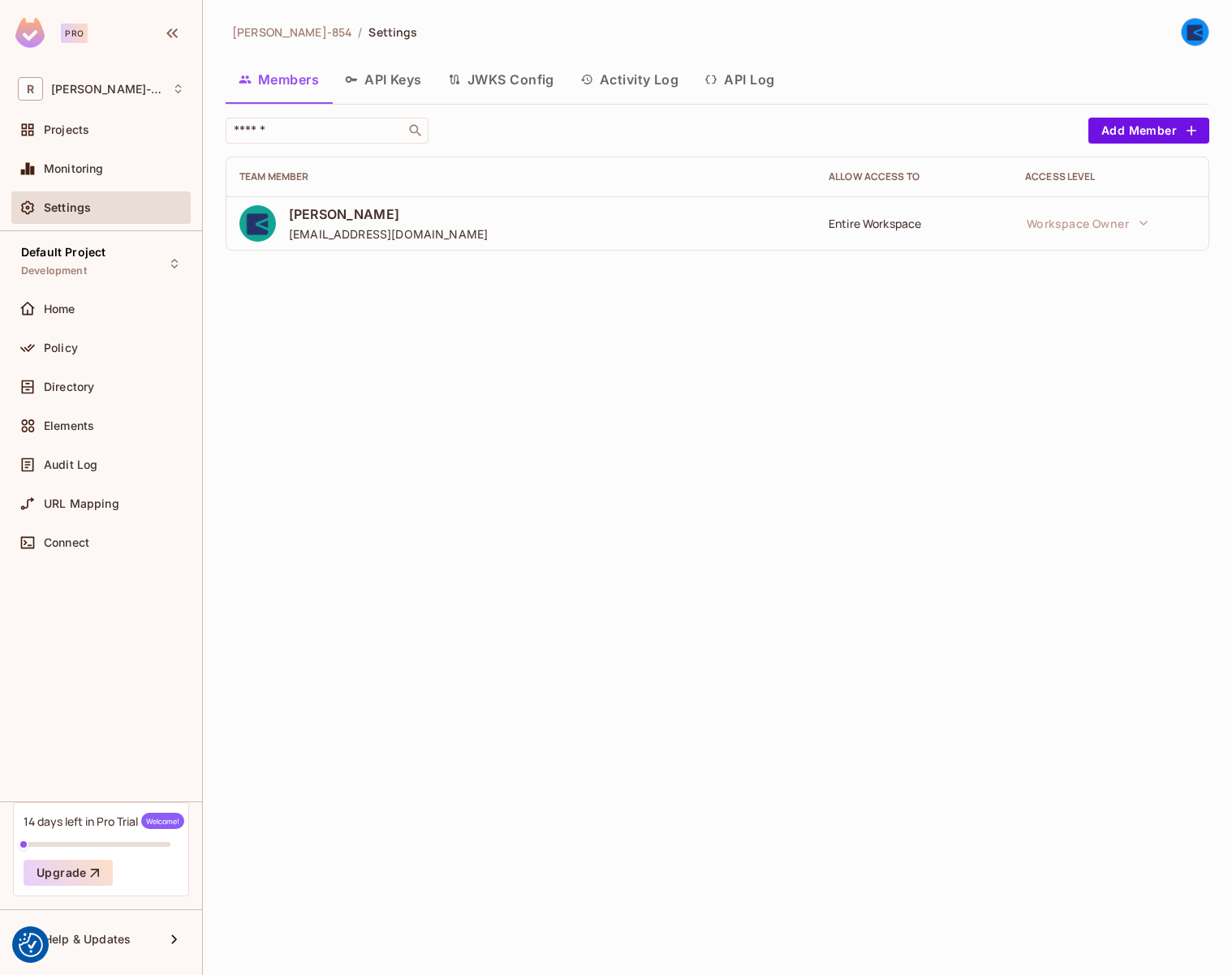
click at [344, 216] on span "Roberto Saliola" at bounding box center [388, 214] width 199 height 18
click at [174, 87] on icon at bounding box center [178, 89] width 12 height 12
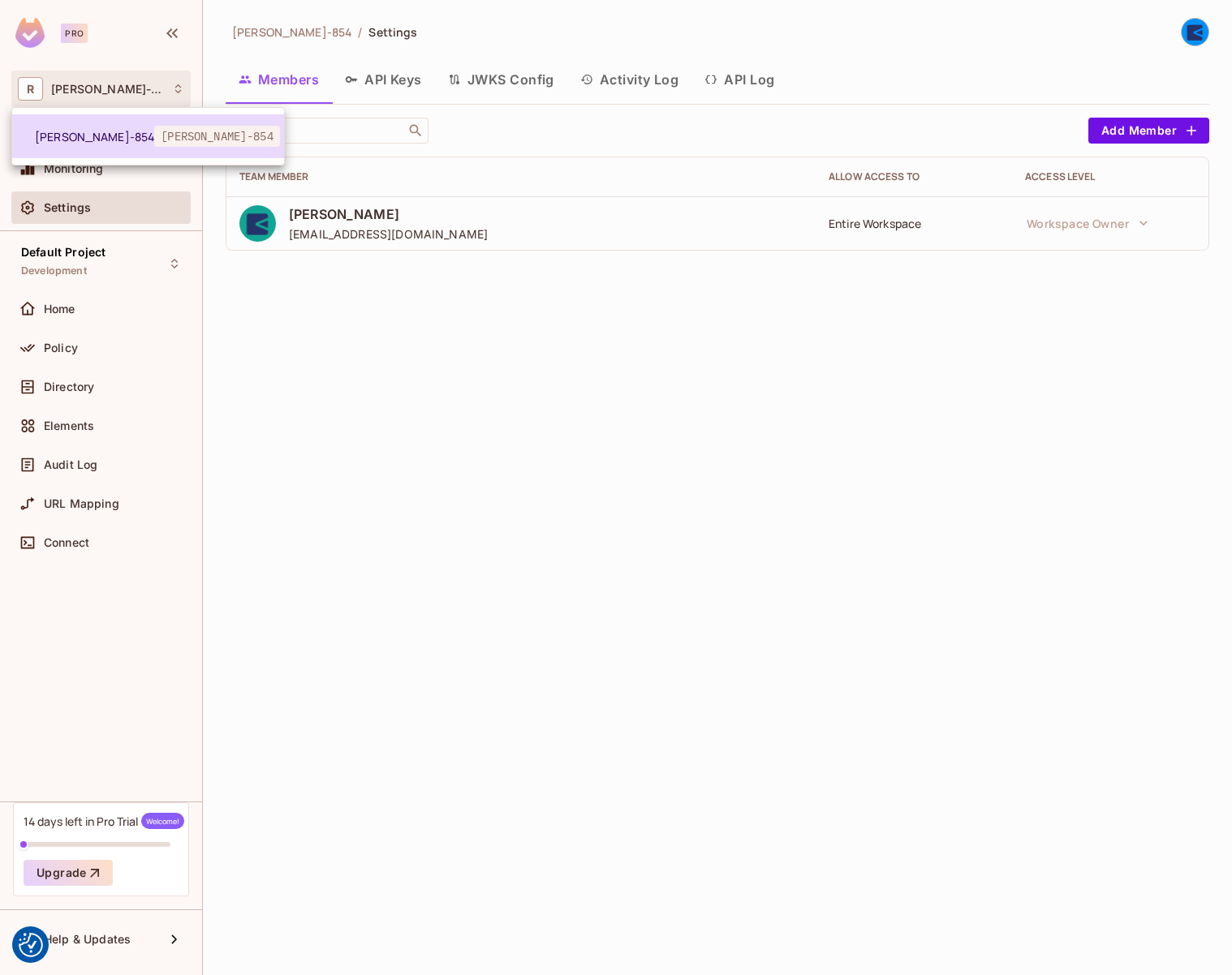
click at [69, 148] on li "Roberto-854 roberto-854" at bounding box center [148, 136] width 272 height 44
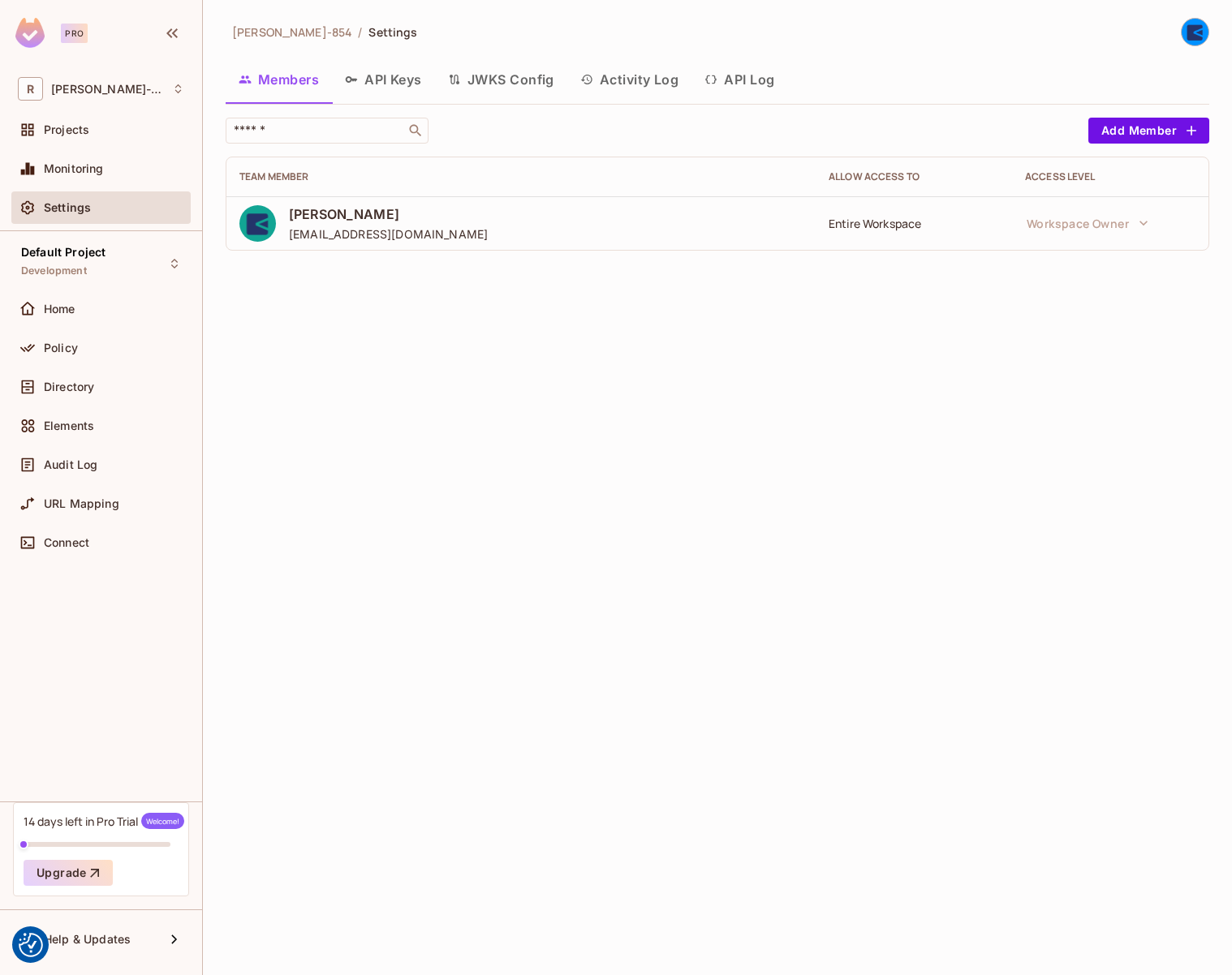
click at [1185, 35] on img at bounding box center [1195, 32] width 26 height 26
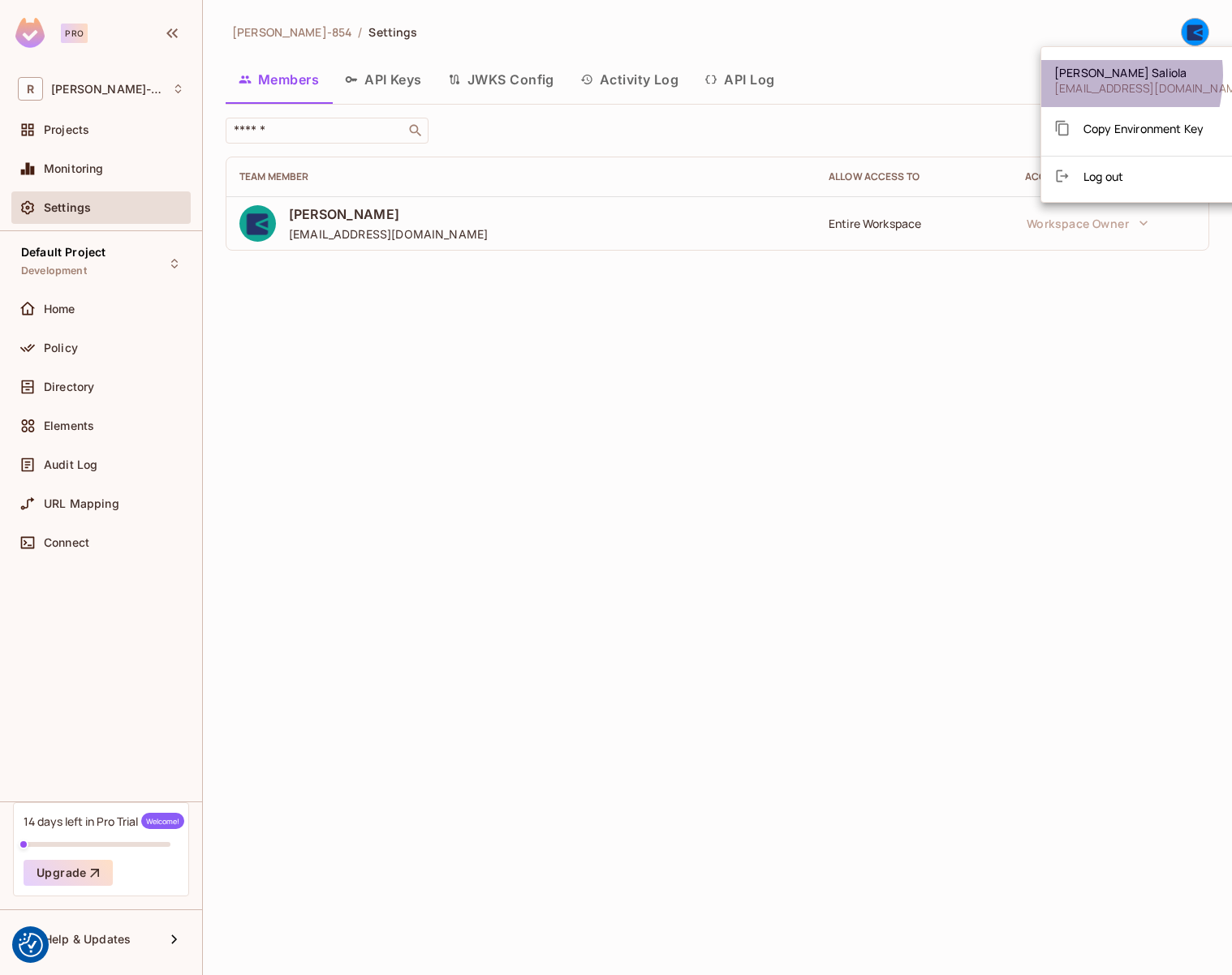
click at [1083, 76] on span "Roberto Saliola" at bounding box center [1151, 73] width 193 height 16
click at [578, 27] on div at bounding box center [616, 488] width 1232 height 975
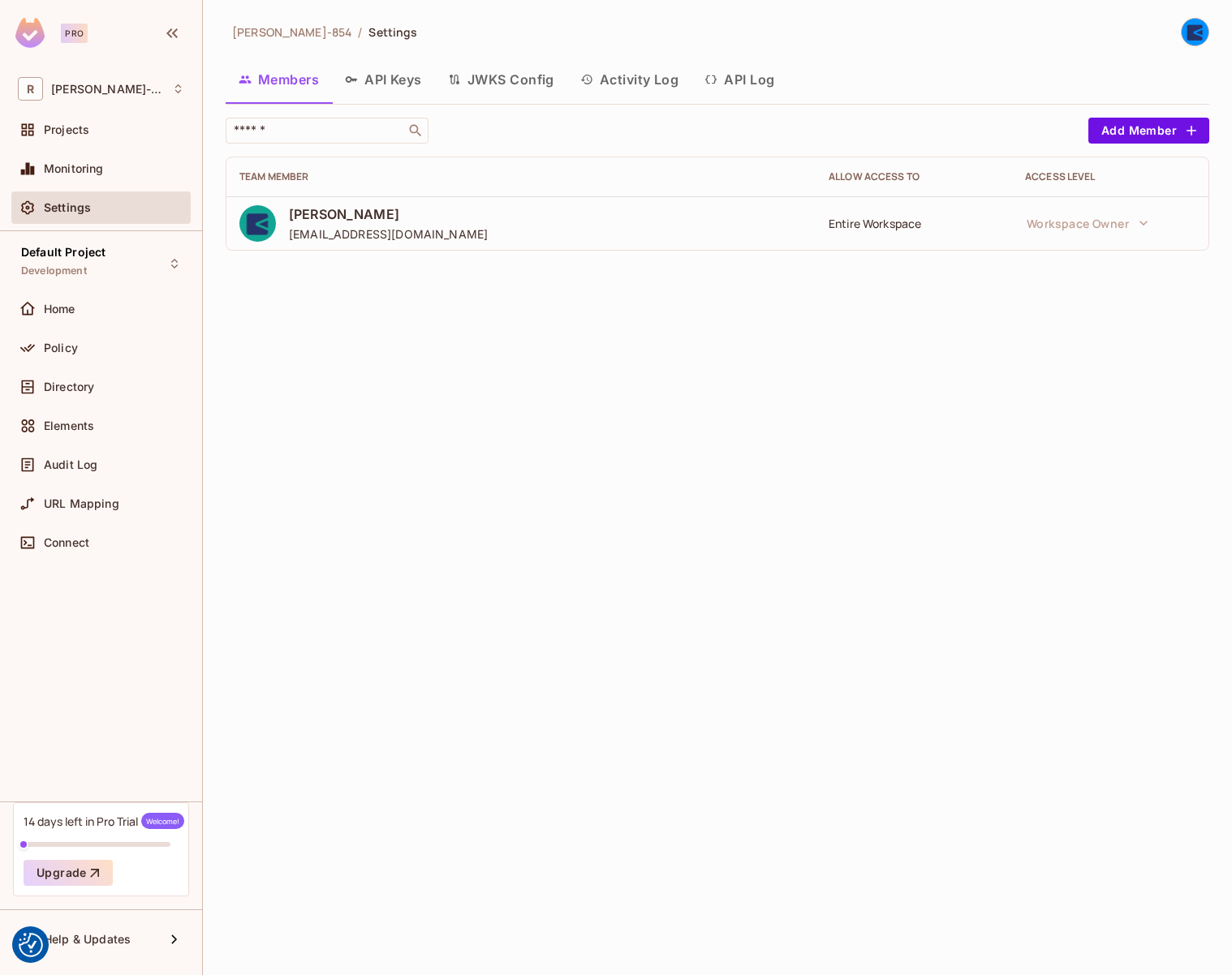
click at [272, 35] on span "Roberto-854" at bounding box center [292, 32] width 120 height 16
click at [266, 228] on img at bounding box center [257, 224] width 37 height 37
click at [341, 232] on span "arsdue@gmail.com" at bounding box center [388, 235] width 199 height 16
click at [379, 204] on td "Roberto Saliola arsdue@gmail.com" at bounding box center [521, 223] width 590 height 54
drag, startPoint x: 849, startPoint y: 228, endPoint x: 1033, endPoint y: 215, distance: 184.5
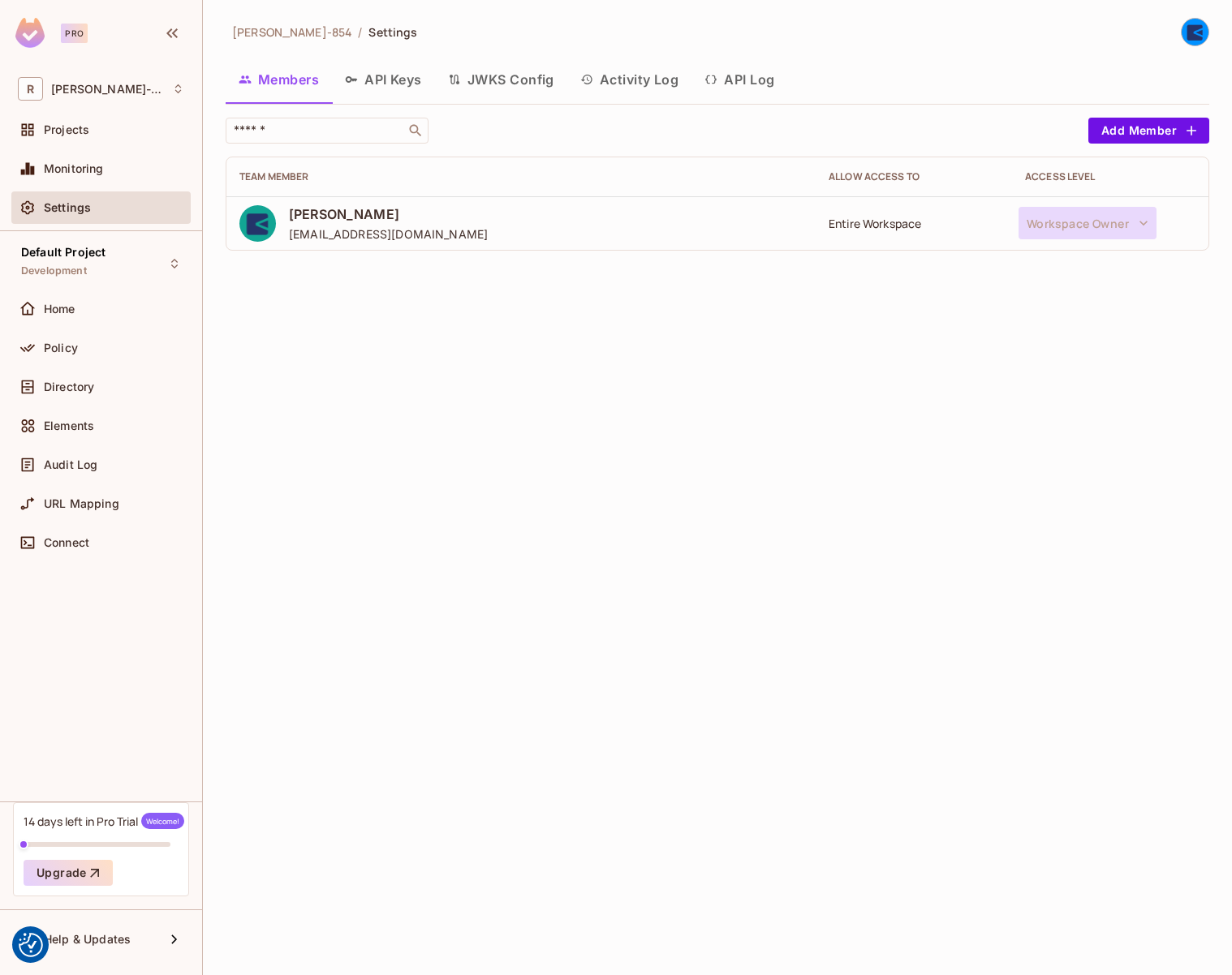
click at [850, 228] on div "Entire Workspace" at bounding box center [914, 224] width 170 height 16
click at [93, 94] on span "Roberto-854" at bounding box center [107, 89] width 112 height 13
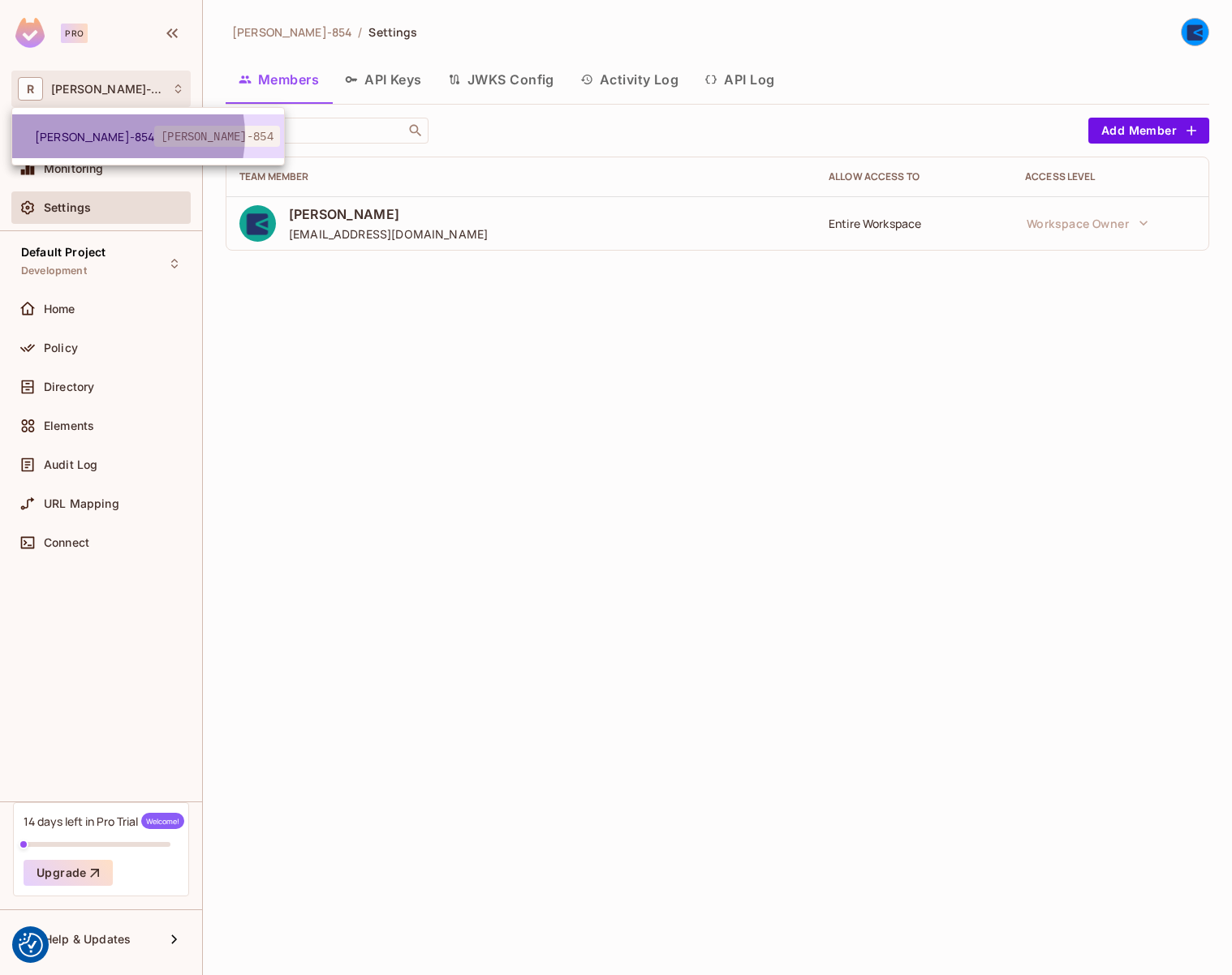
click at [120, 135] on span "Roberto-854" at bounding box center [95, 137] width 120 height 16
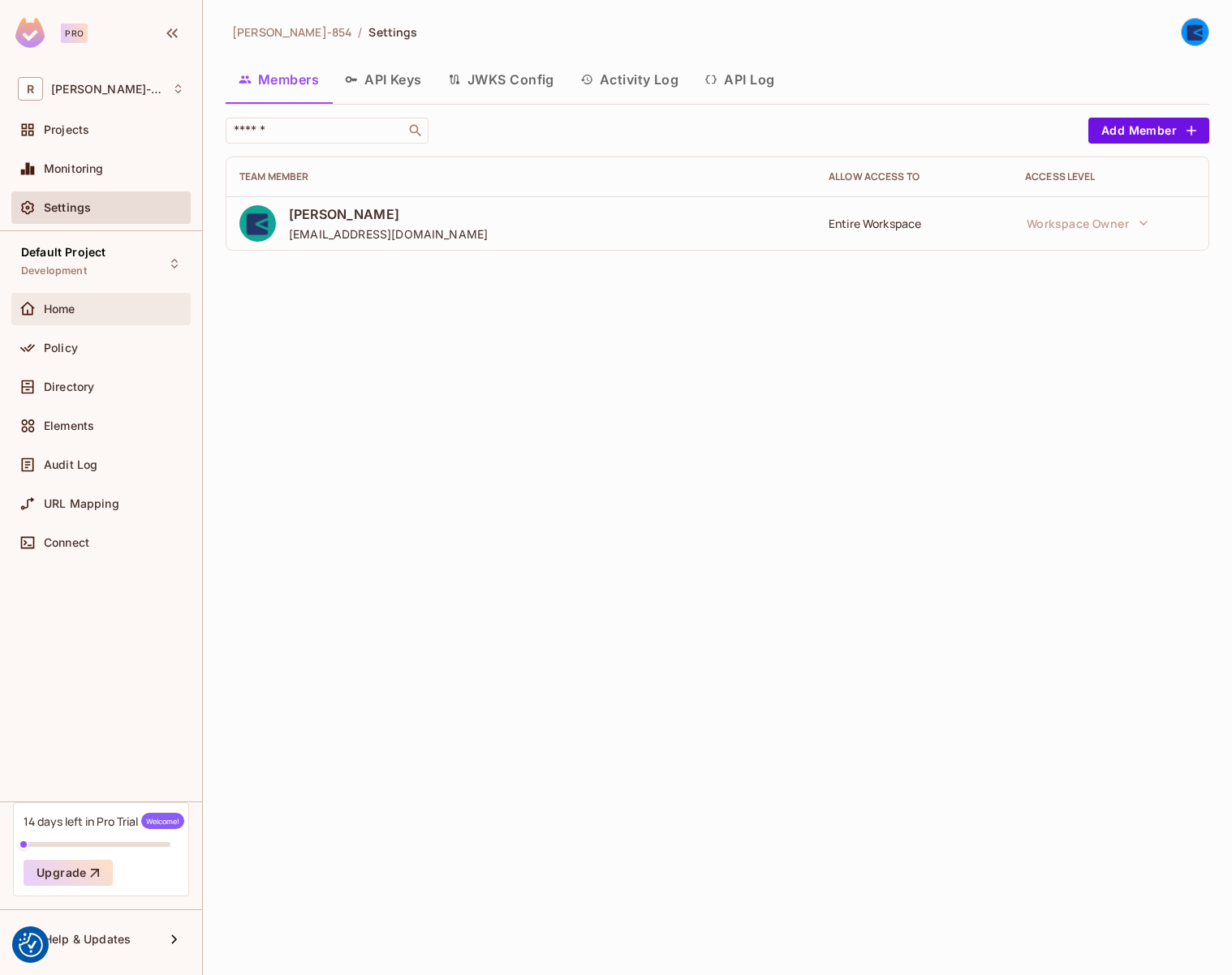
click at [93, 300] on div "Home" at bounding box center [100, 309] width 166 height 19
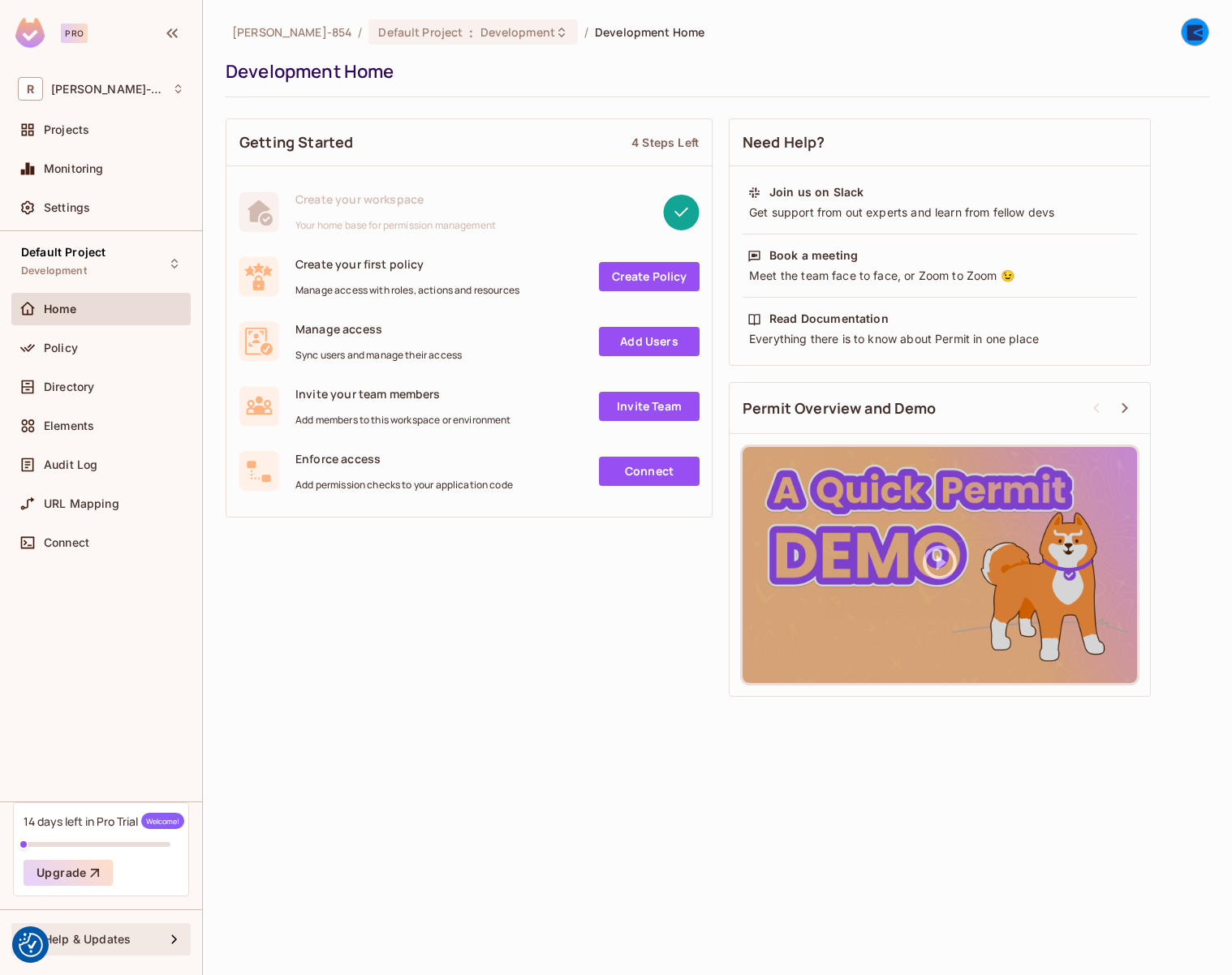
click at [112, 939] on span "Help & Updates" at bounding box center [87, 939] width 87 height 13
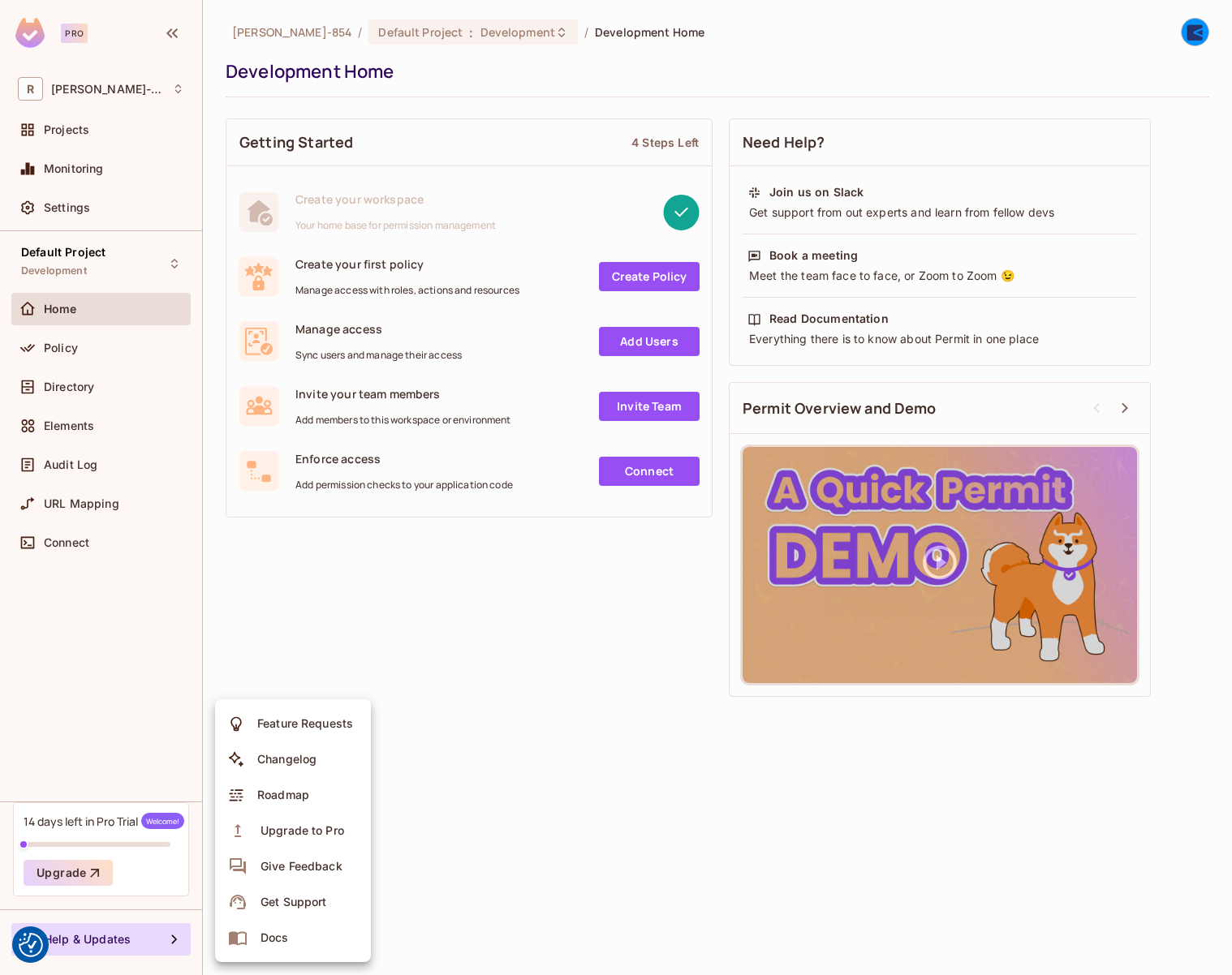
click at [136, 696] on div at bounding box center [616, 488] width 1232 height 975
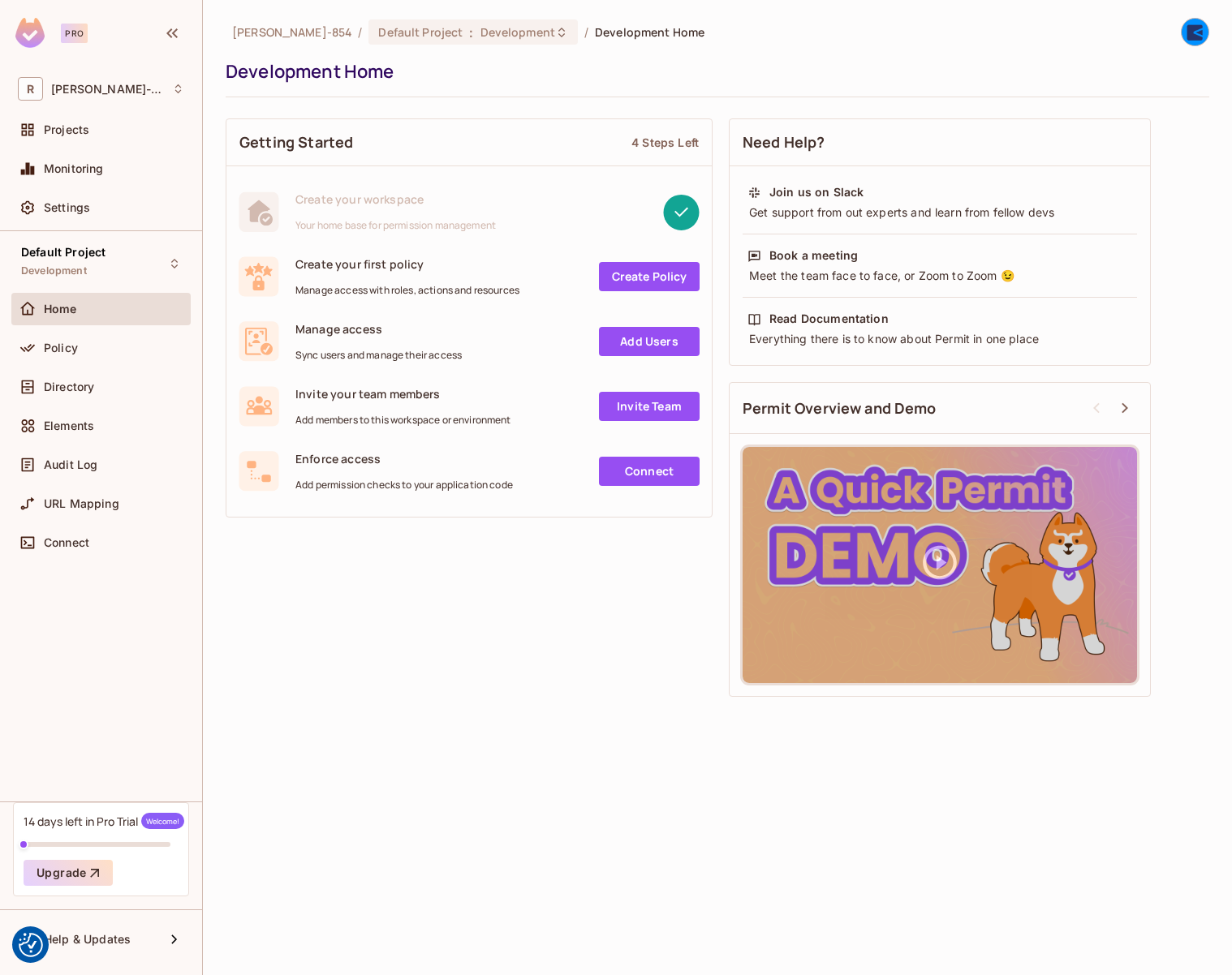
click at [1192, 32] on img at bounding box center [1195, 32] width 26 height 26
click at [1081, 178] on div at bounding box center [1069, 176] width 29 height 16
